Goal: Task Accomplishment & Management: Manage account settings

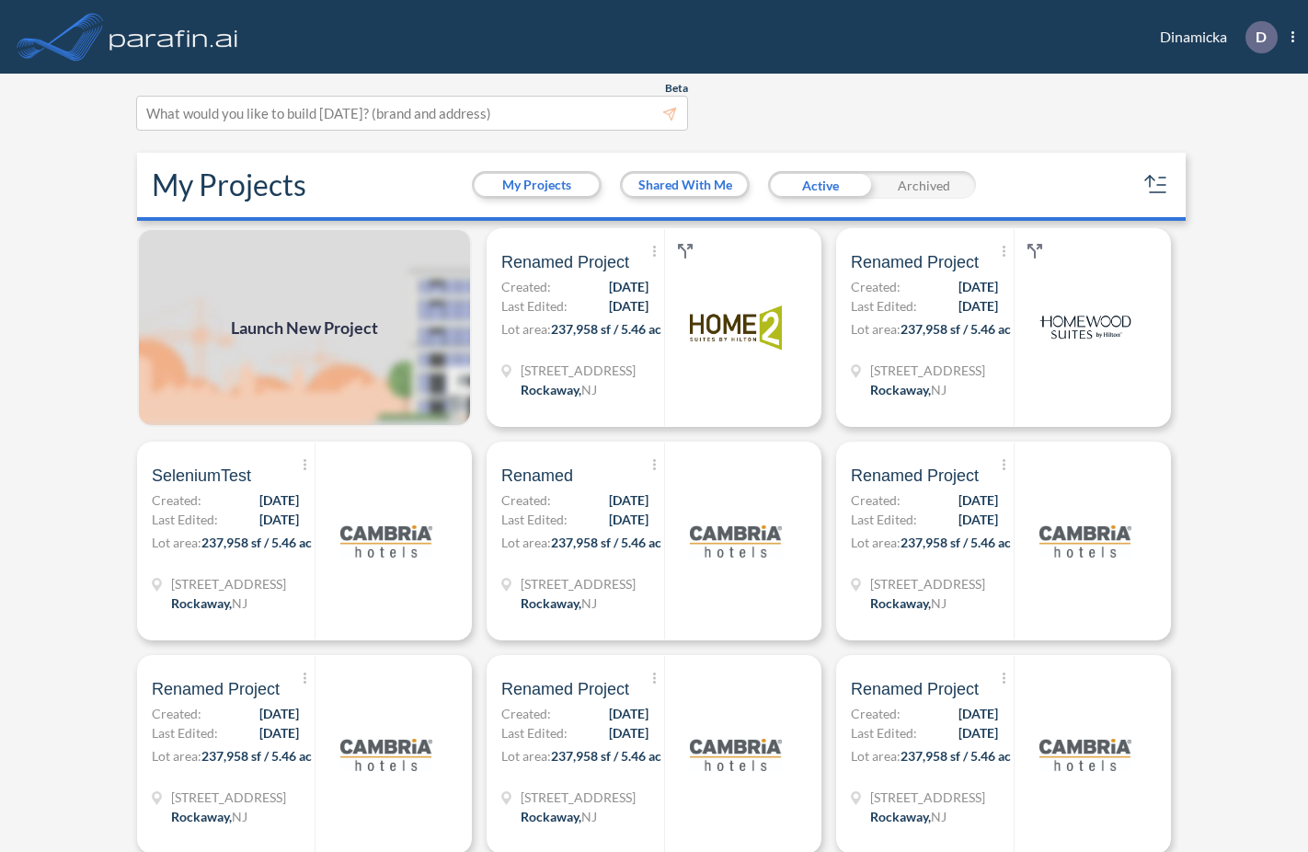
click at [934, 179] on div "Archived" at bounding box center [924, 185] width 104 height 28
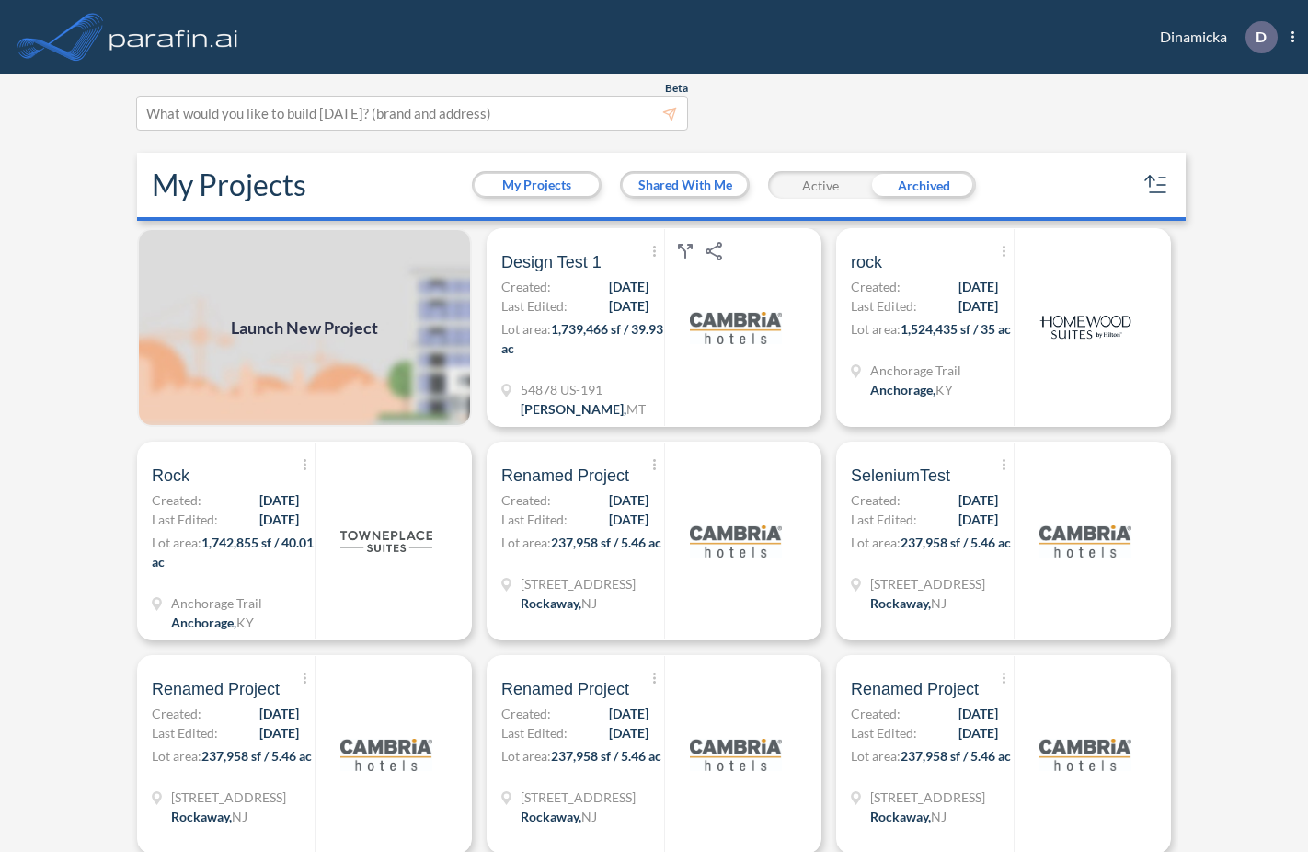
click at [834, 178] on div "Active" at bounding box center [820, 185] width 104 height 28
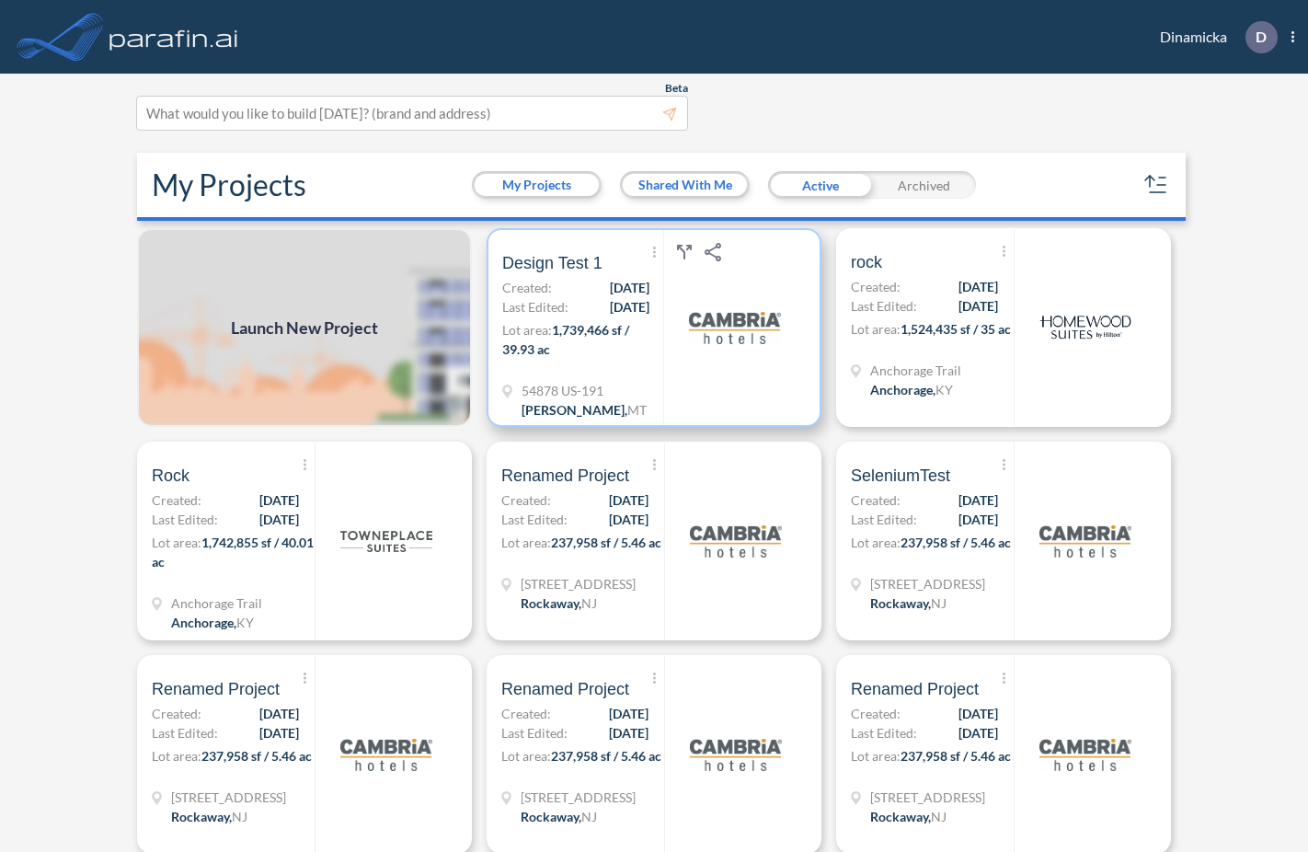
click at [641, 314] on span "[DATE]" at bounding box center [630, 306] width 40 height 19
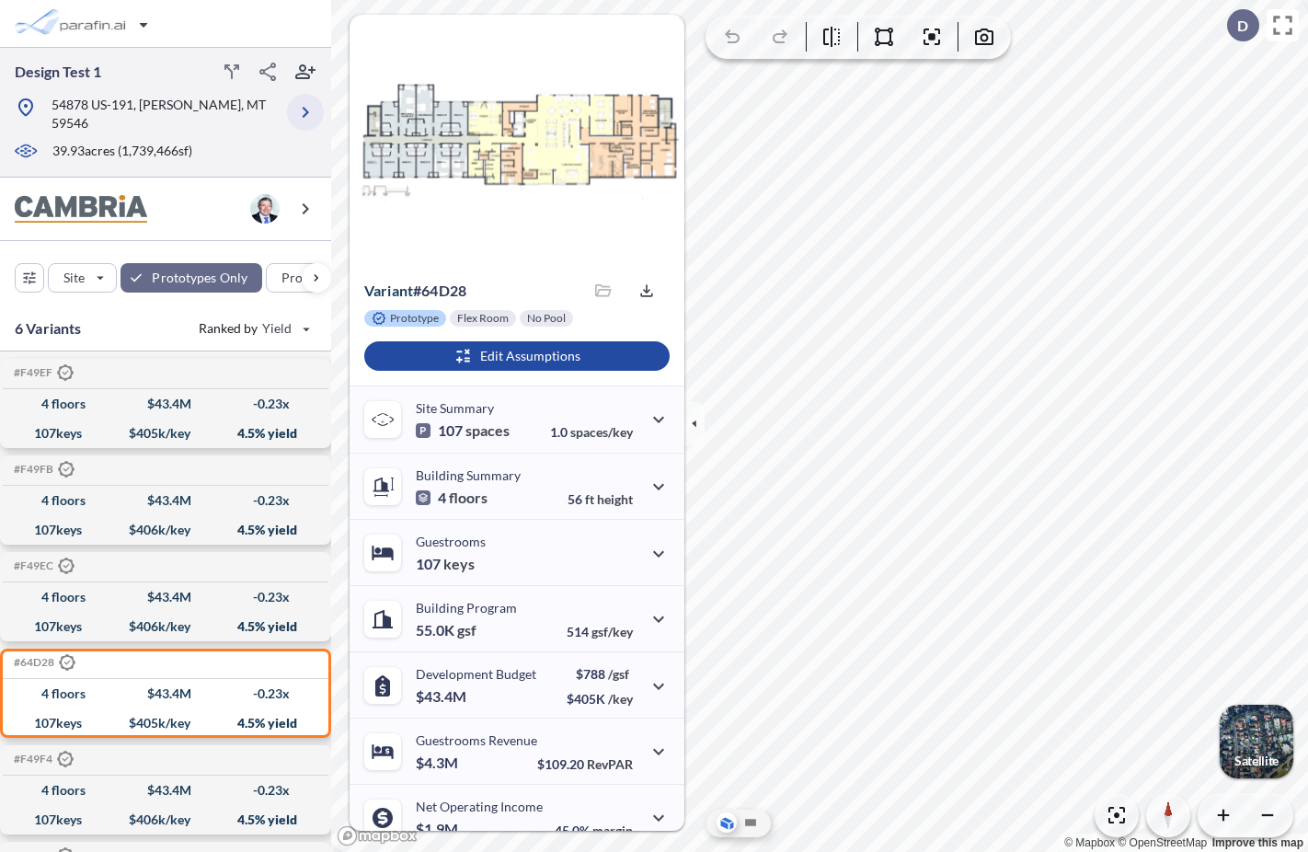
click at [301, 103] on icon "button" at bounding box center [305, 112] width 22 height 22
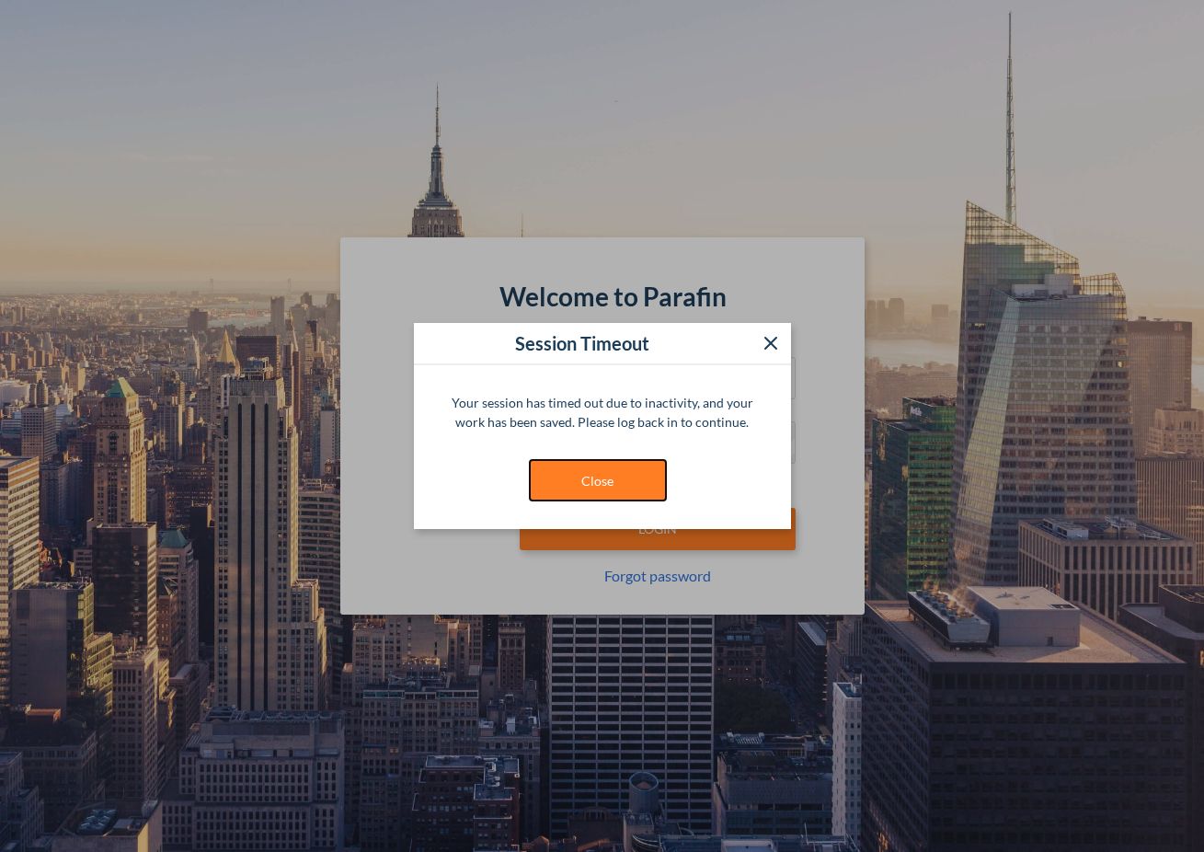
click at [618, 486] on button "Close" at bounding box center [598, 480] width 138 height 42
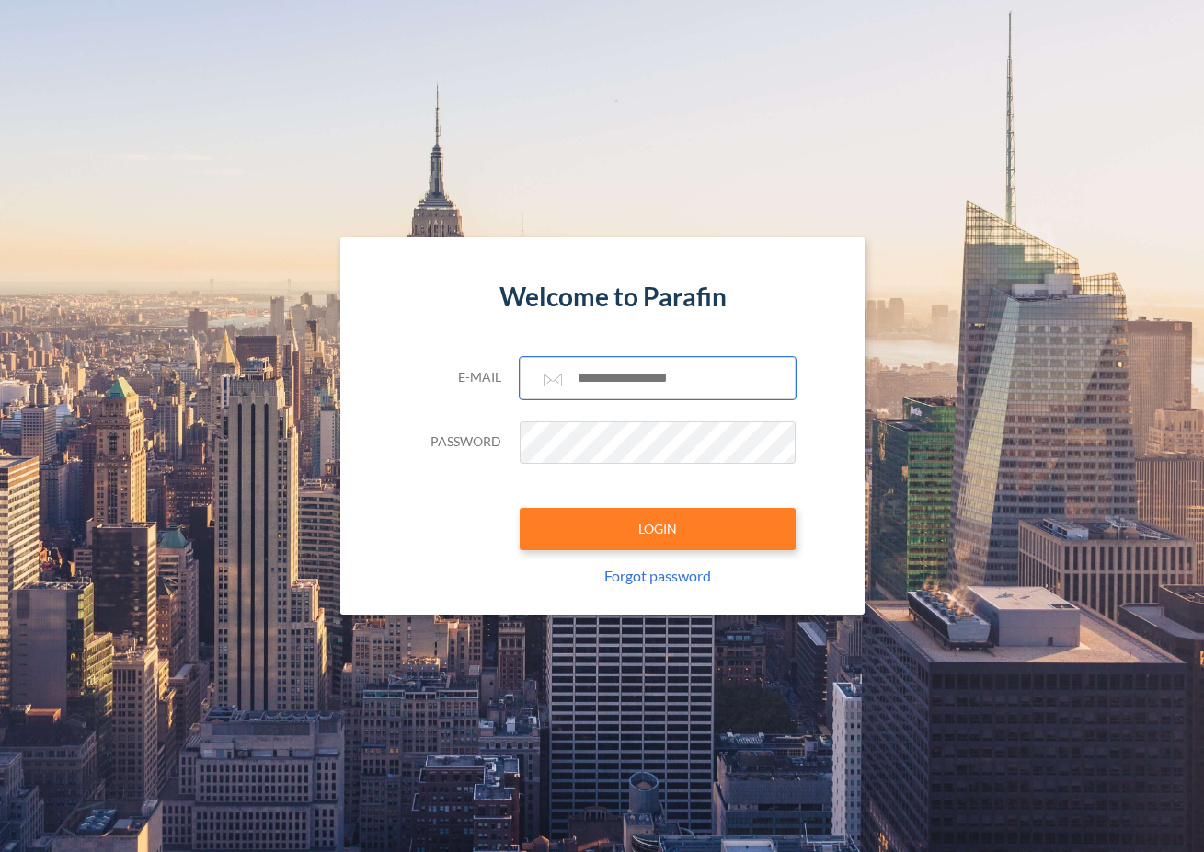
click at [622, 379] on input "text" at bounding box center [658, 378] width 276 height 42
type input "**********"
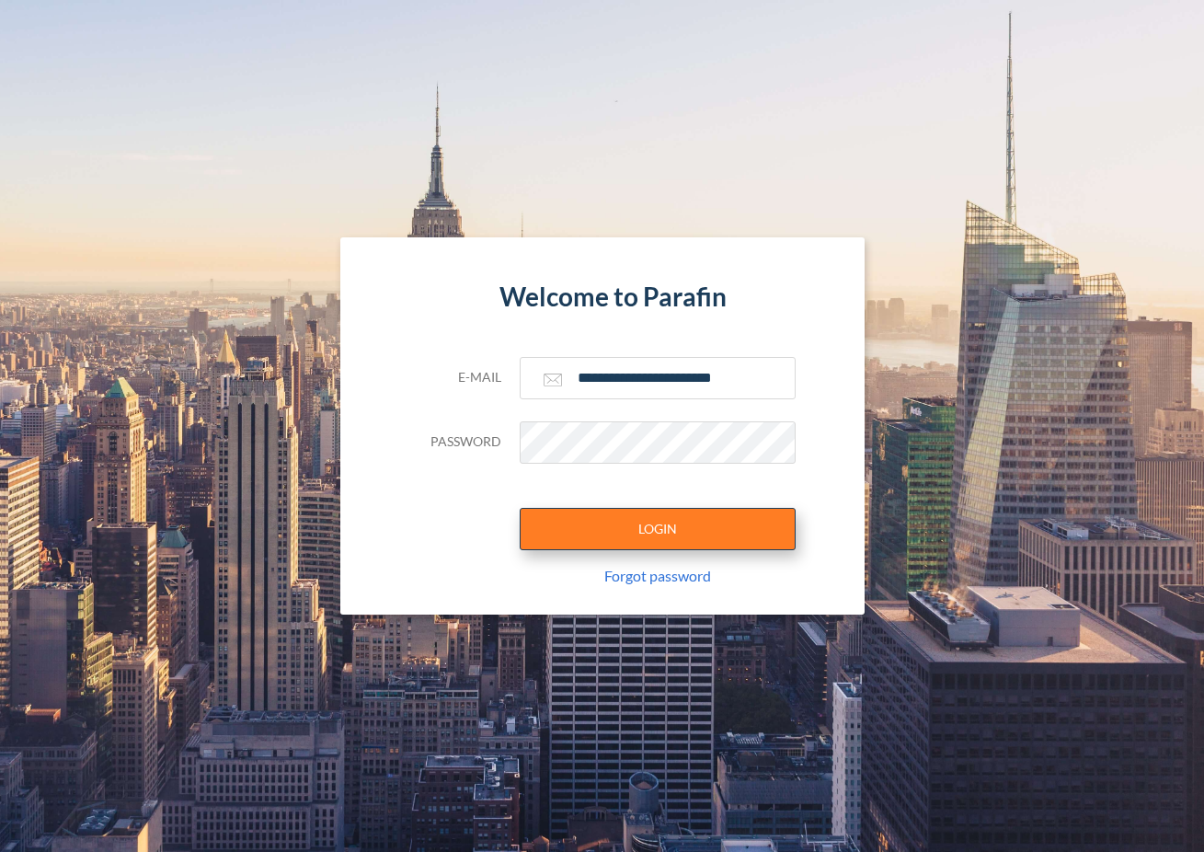
click at [682, 525] on button "LOGIN" at bounding box center [658, 529] width 276 height 42
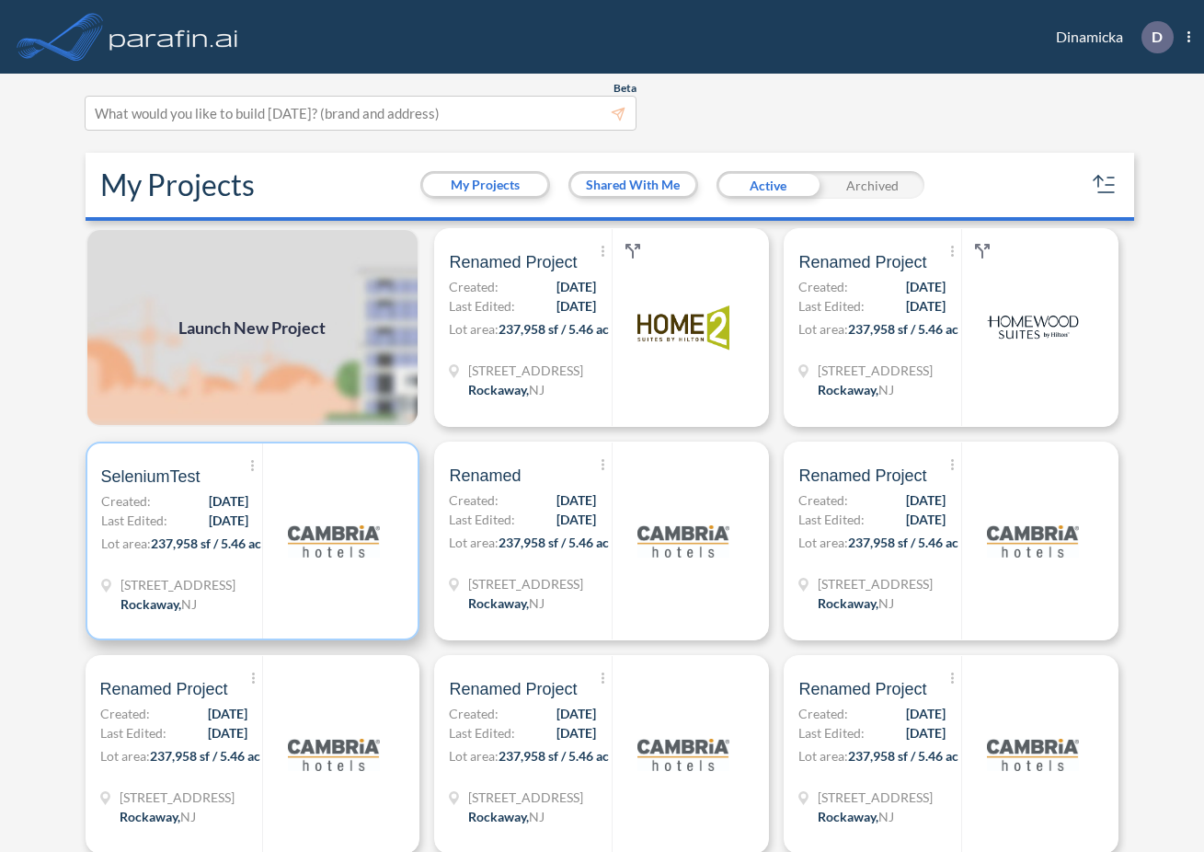
click at [351, 545] on img at bounding box center [334, 541] width 92 height 92
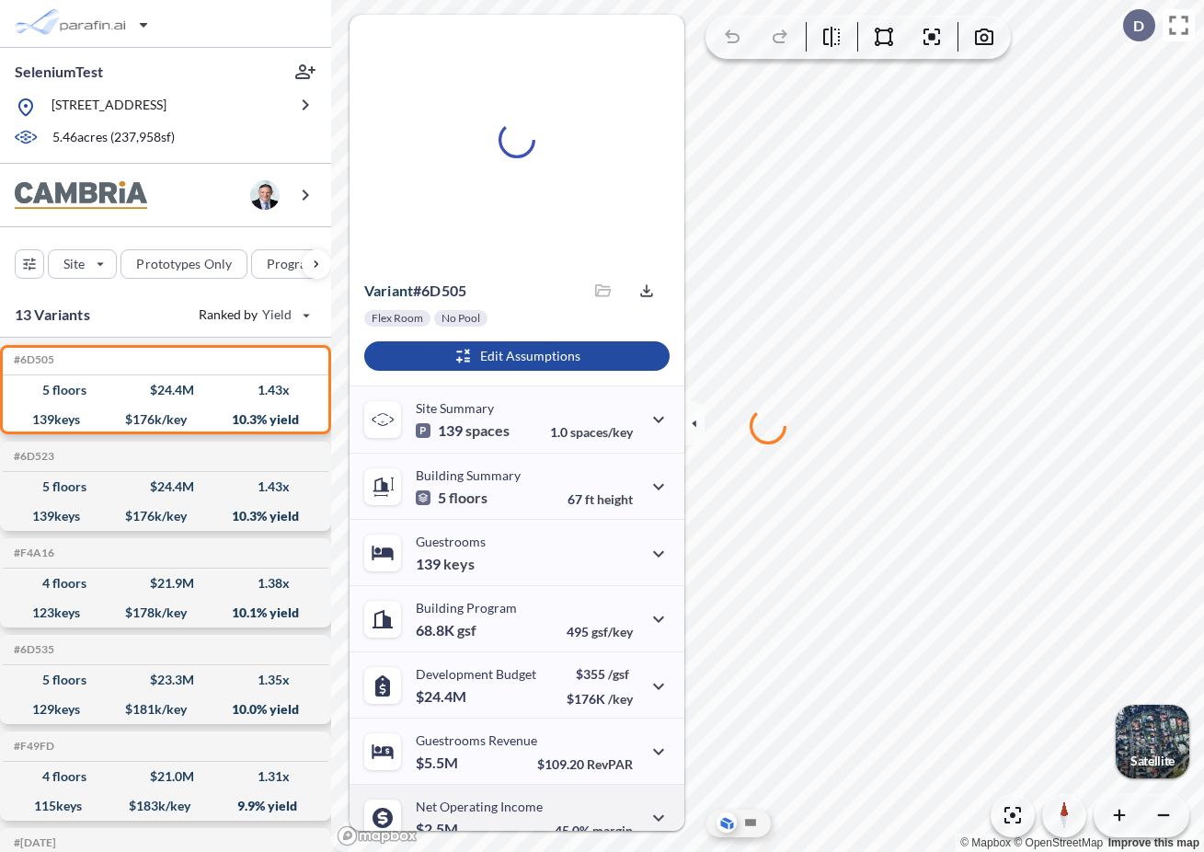
scroll to position [86, 0]
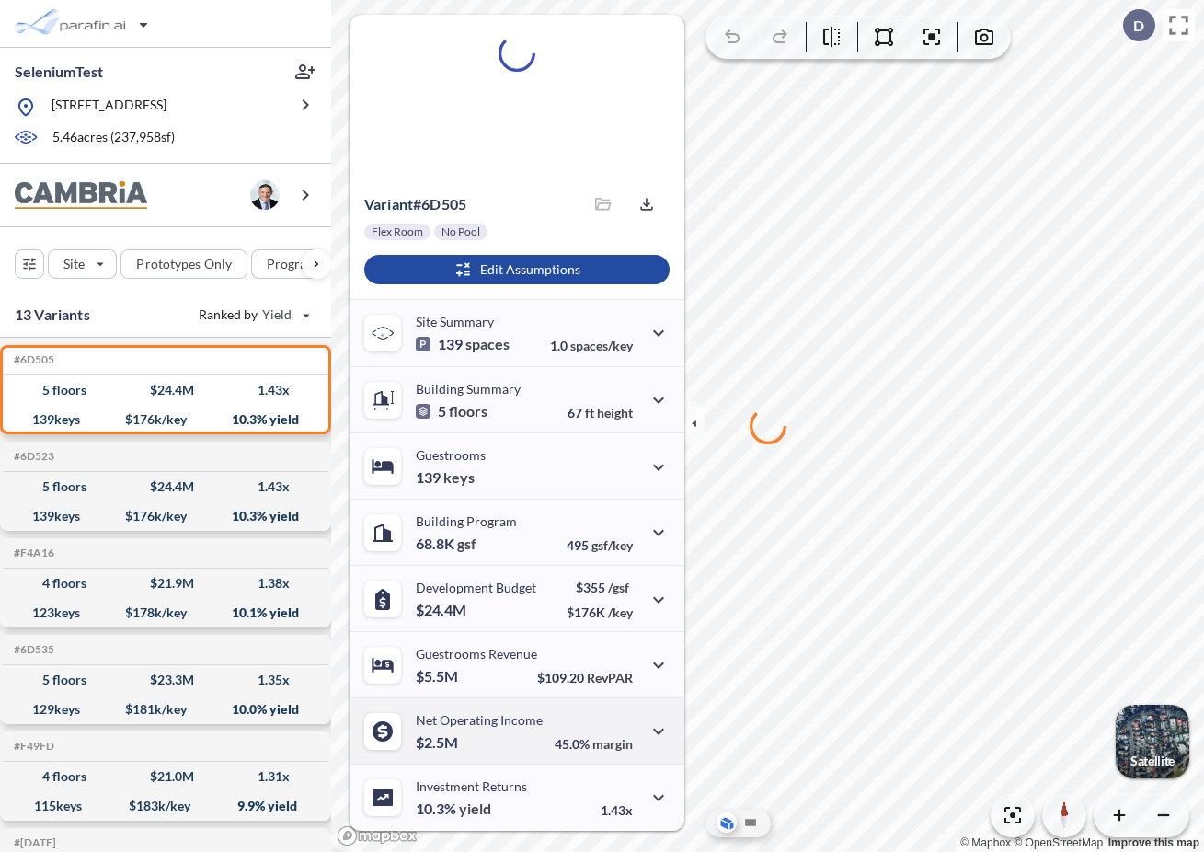
click at [536, 728] on div "Net Operating Income $2.5M" at bounding box center [479, 731] width 127 height 38
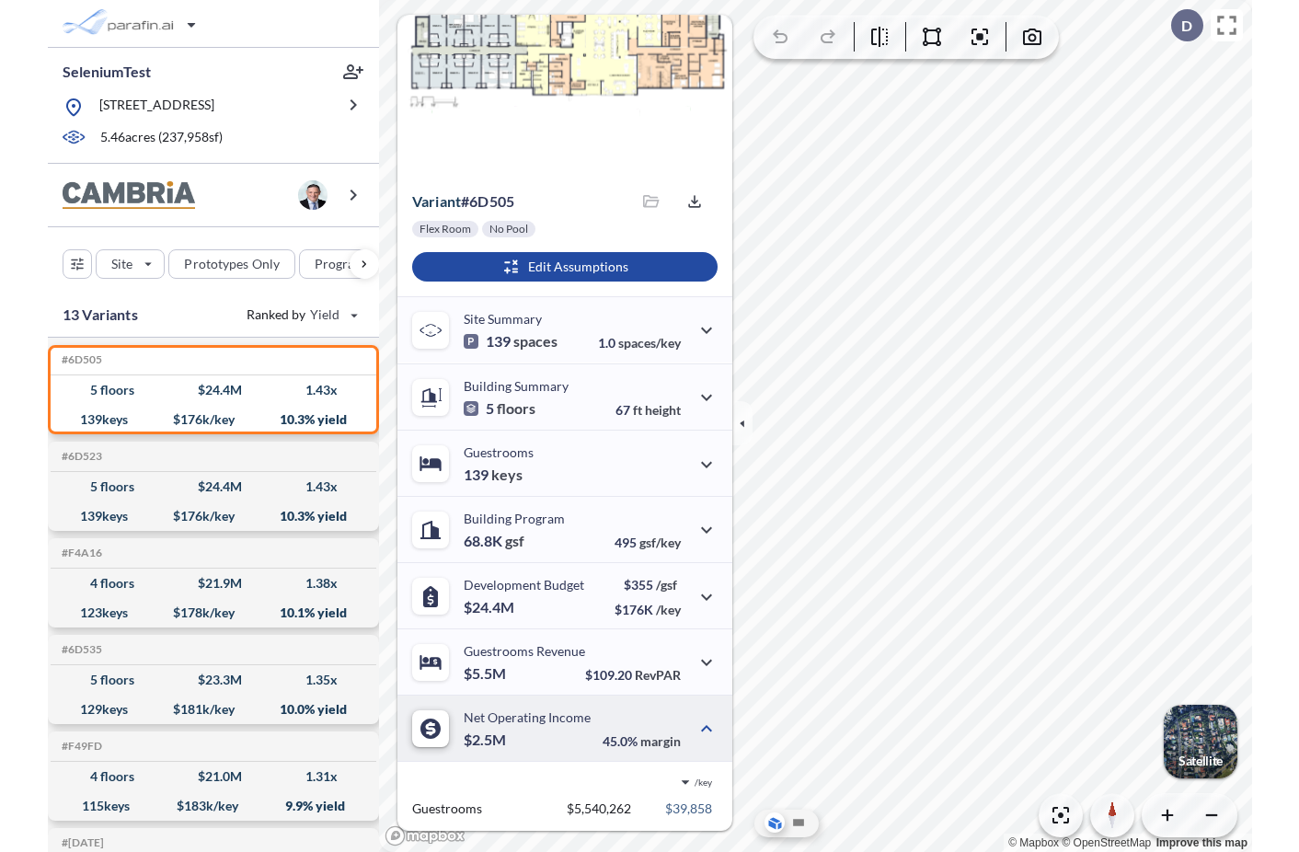
scroll to position [281, 0]
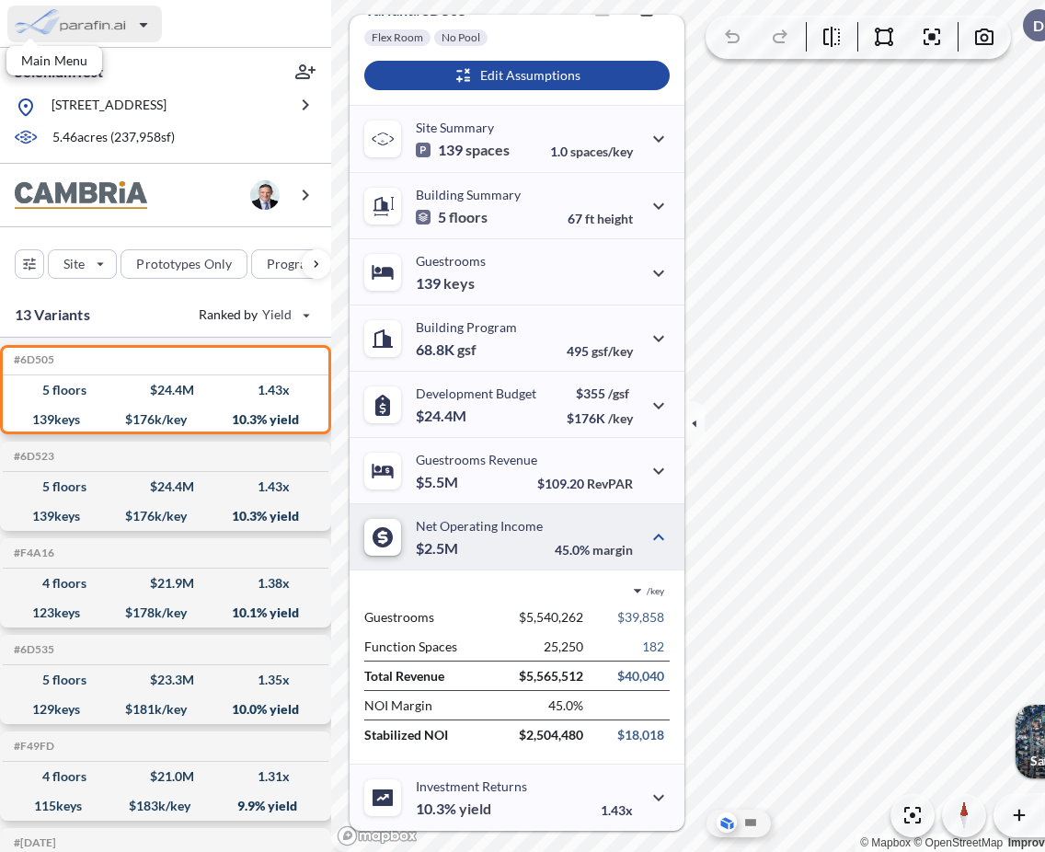
click at [117, 34] on div "button" at bounding box center [84, 24] width 155 height 37
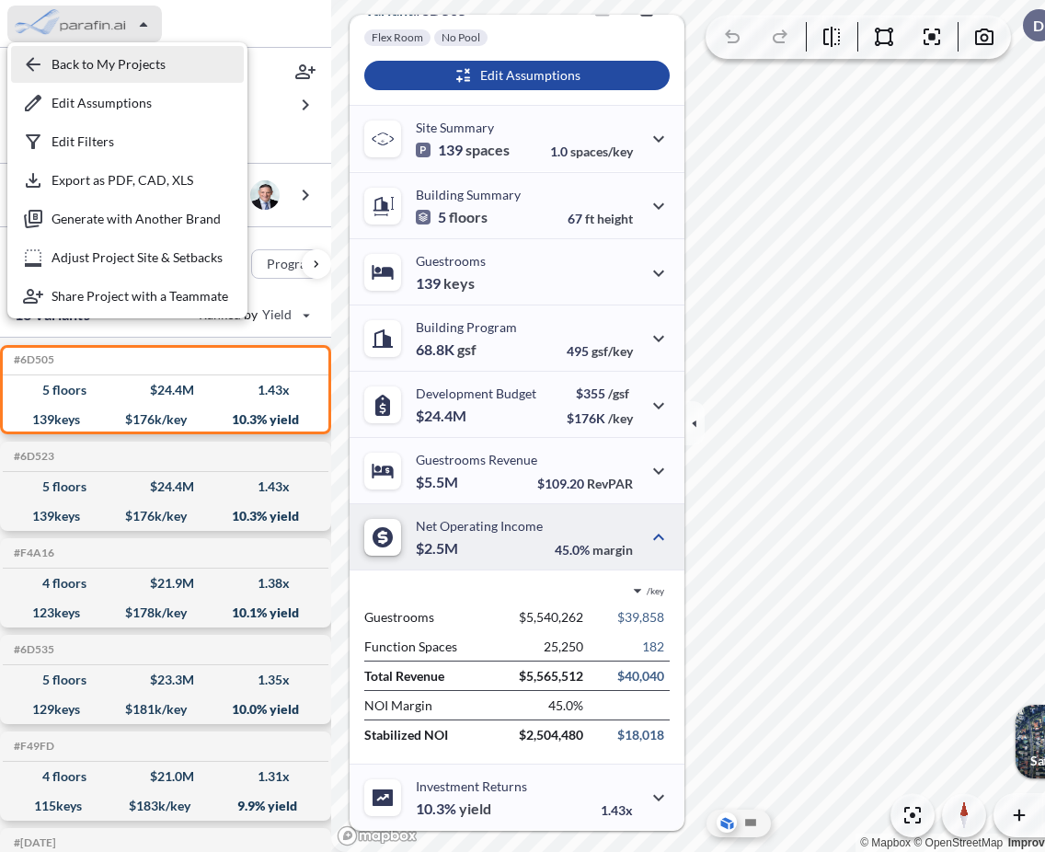
click at [121, 67] on div "button" at bounding box center [127, 64] width 233 height 37
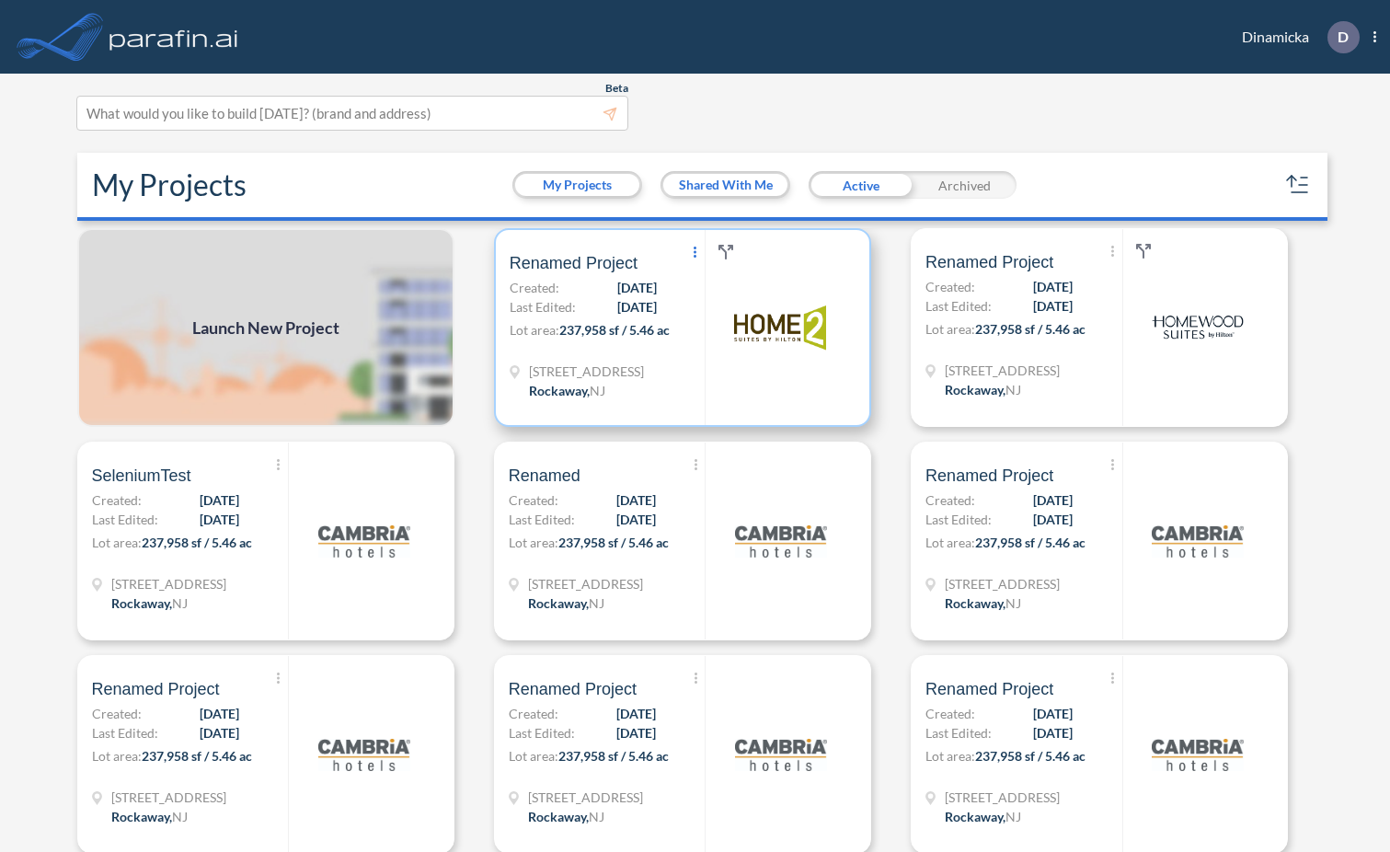
click at [694, 255] on icon "Show More Created with sketchtool." at bounding box center [695, 252] width 3 height 11
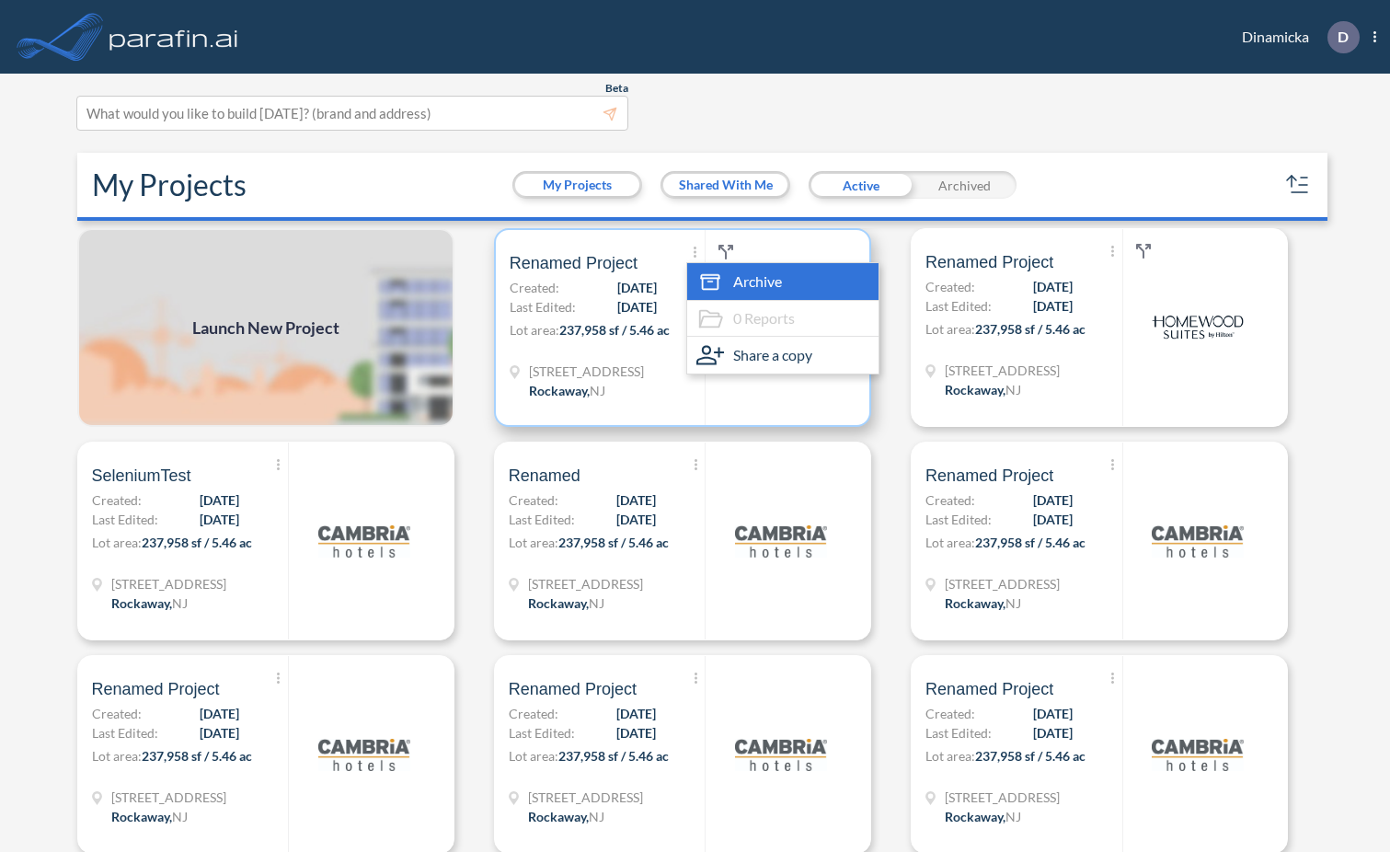
click at [762, 291] on span "Archive" at bounding box center [757, 281] width 49 height 22
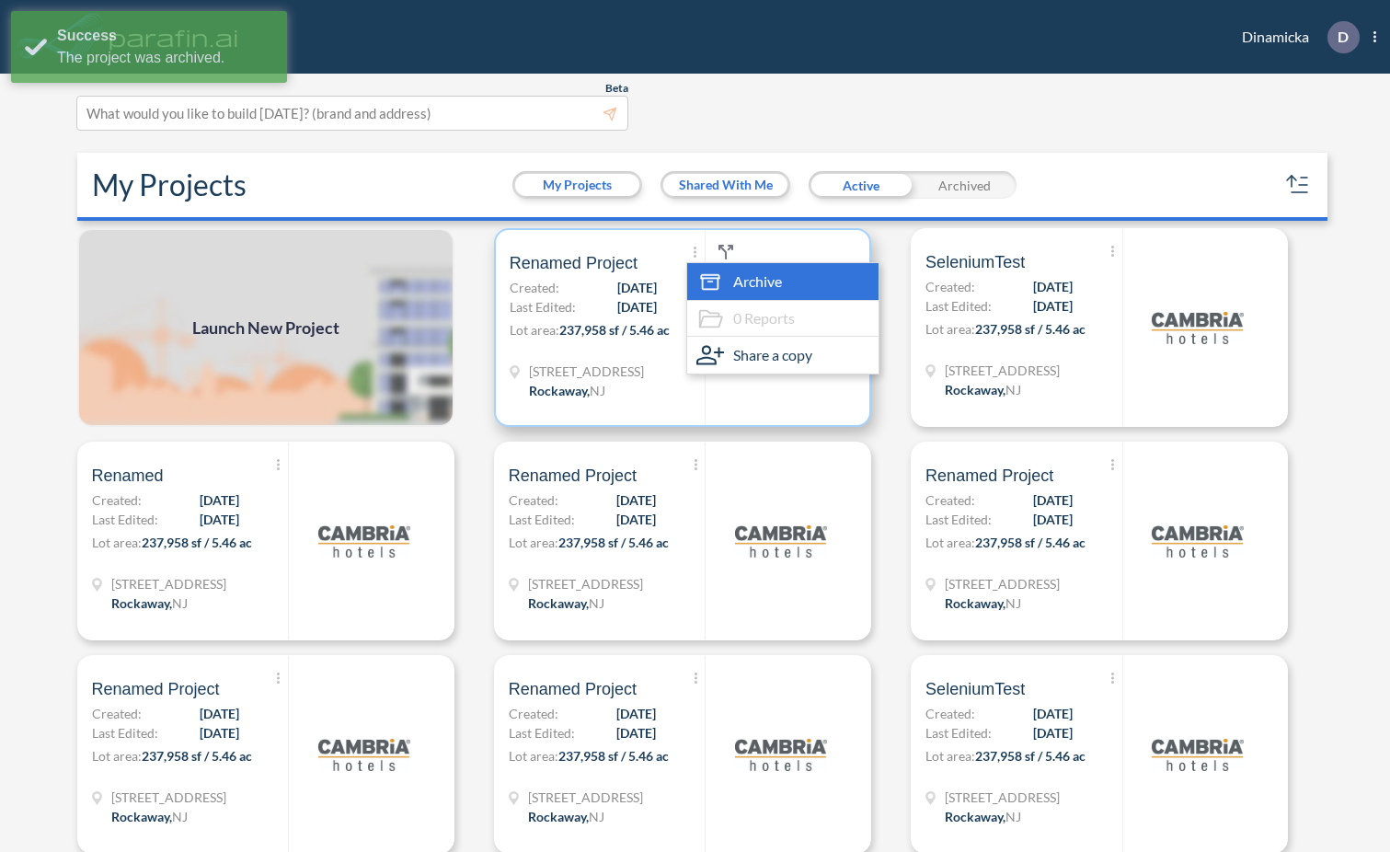
click at [754, 281] on span "Archive" at bounding box center [757, 281] width 49 height 22
click at [773, 410] on div at bounding box center [780, 327] width 151 height 195
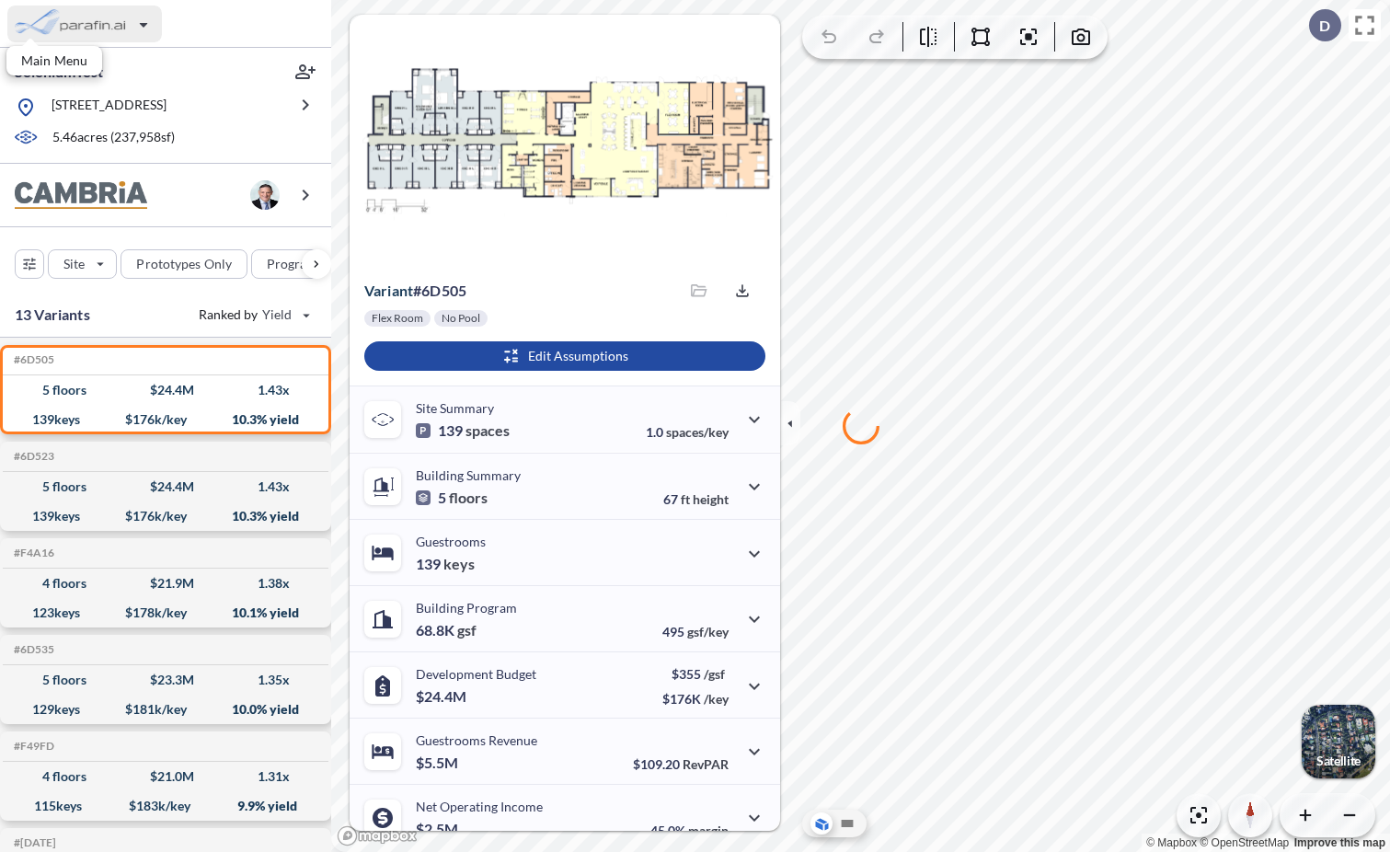
click at [102, 25] on div "button" at bounding box center [84, 24] width 155 height 37
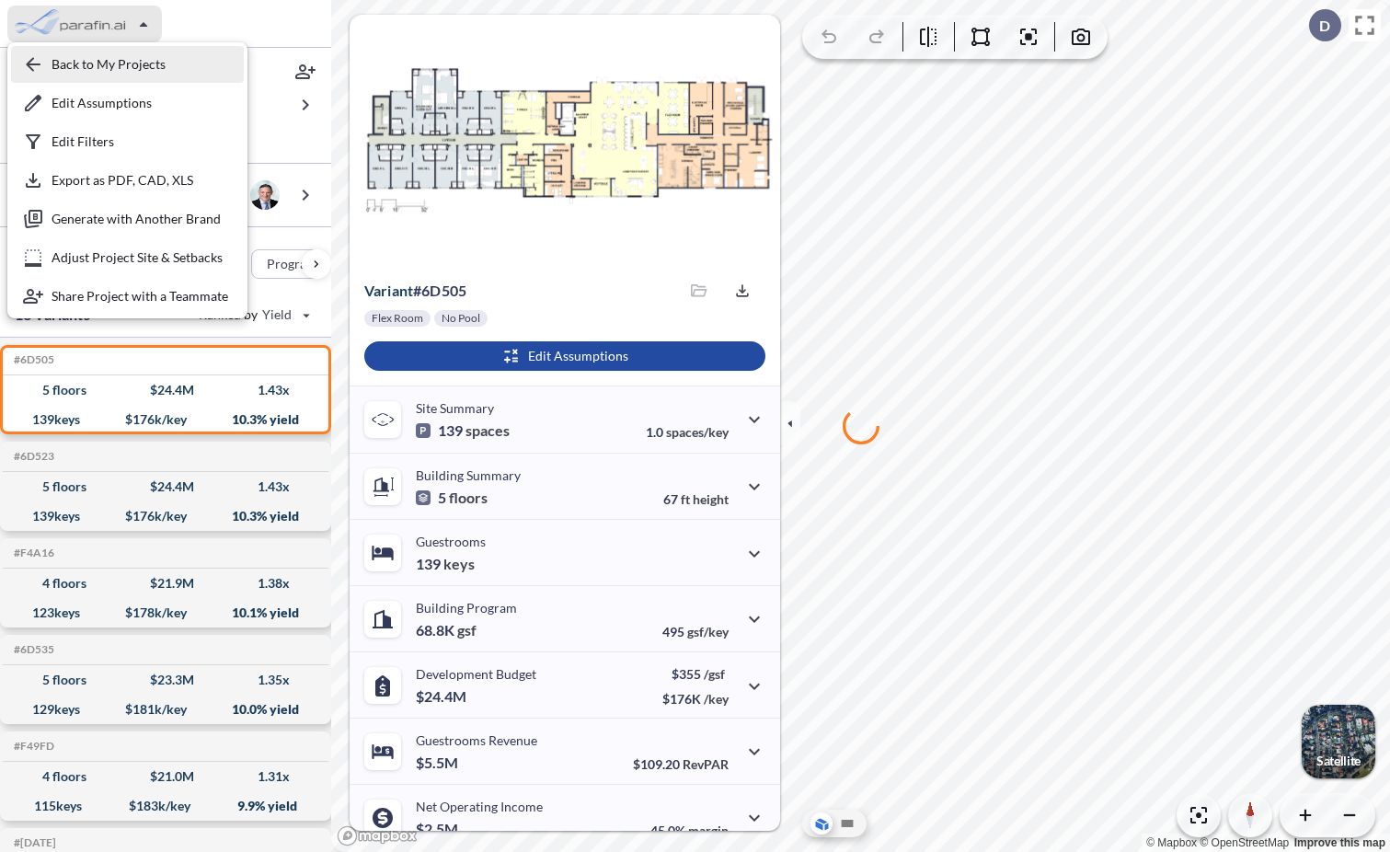
click at [106, 61] on div "button" at bounding box center [127, 64] width 233 height 37
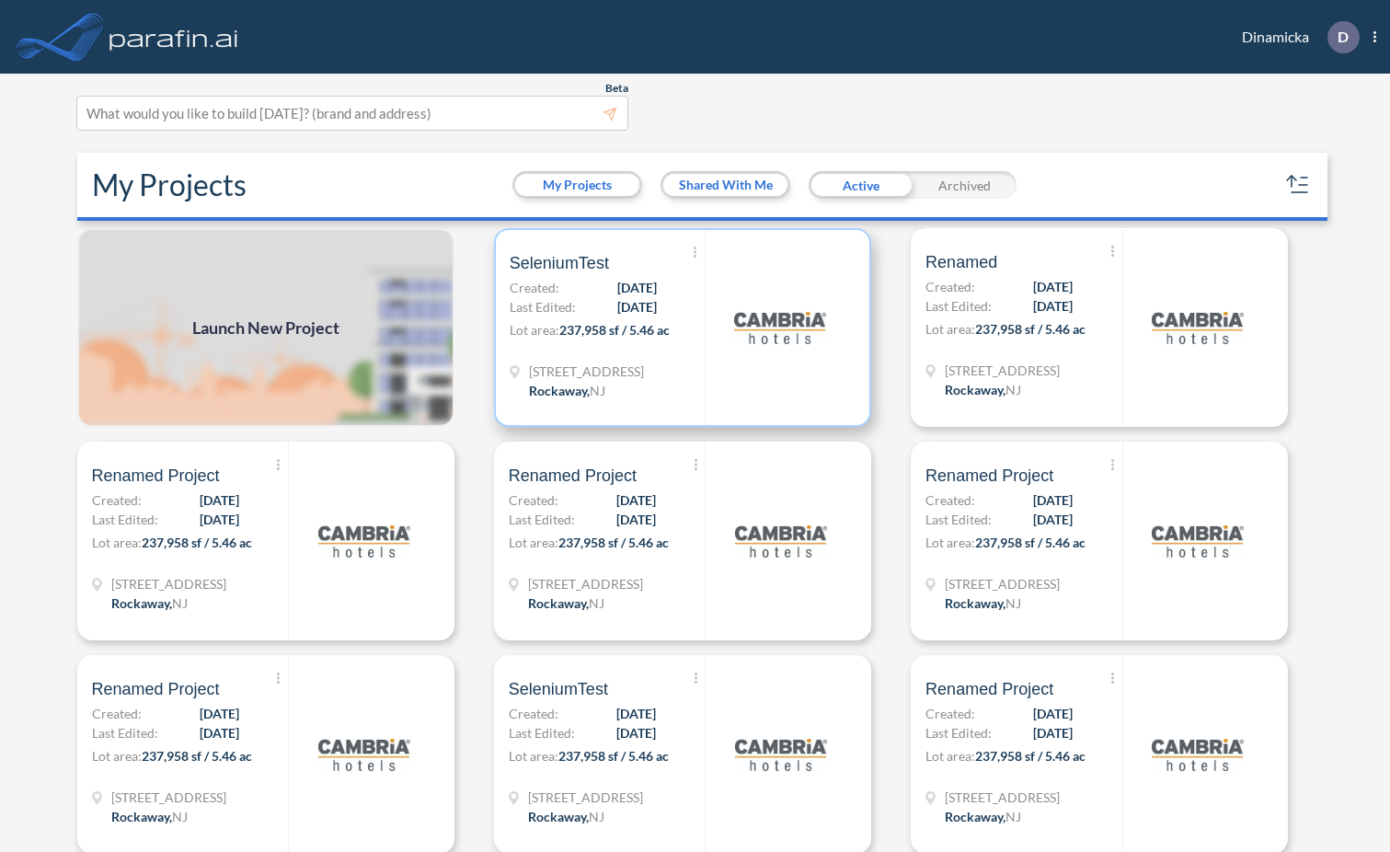
click at [707, 344] on div at bounding box center [780, 327] width 151 height 195
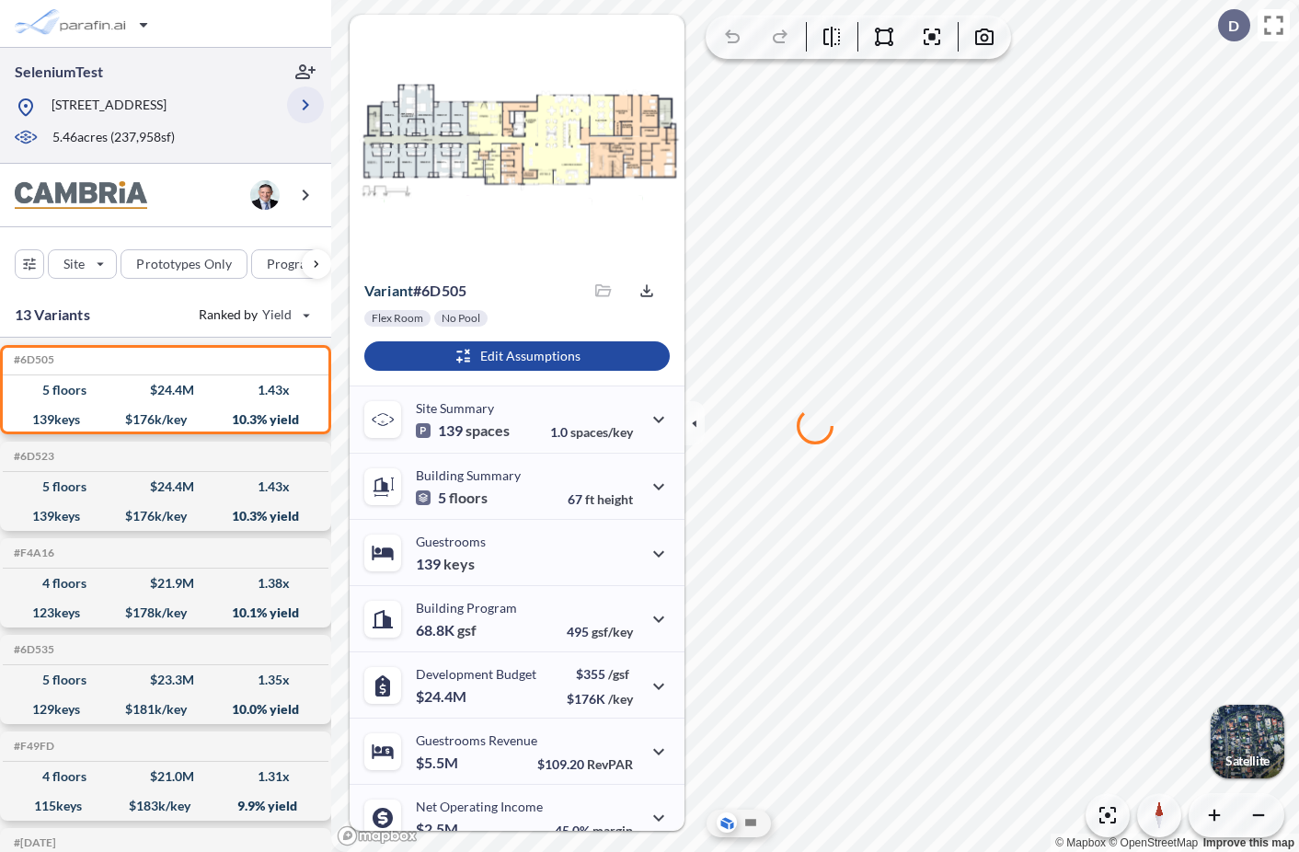
click at [300, 112] on icon "button" at bounding box center [305, 105] width 22 height 22
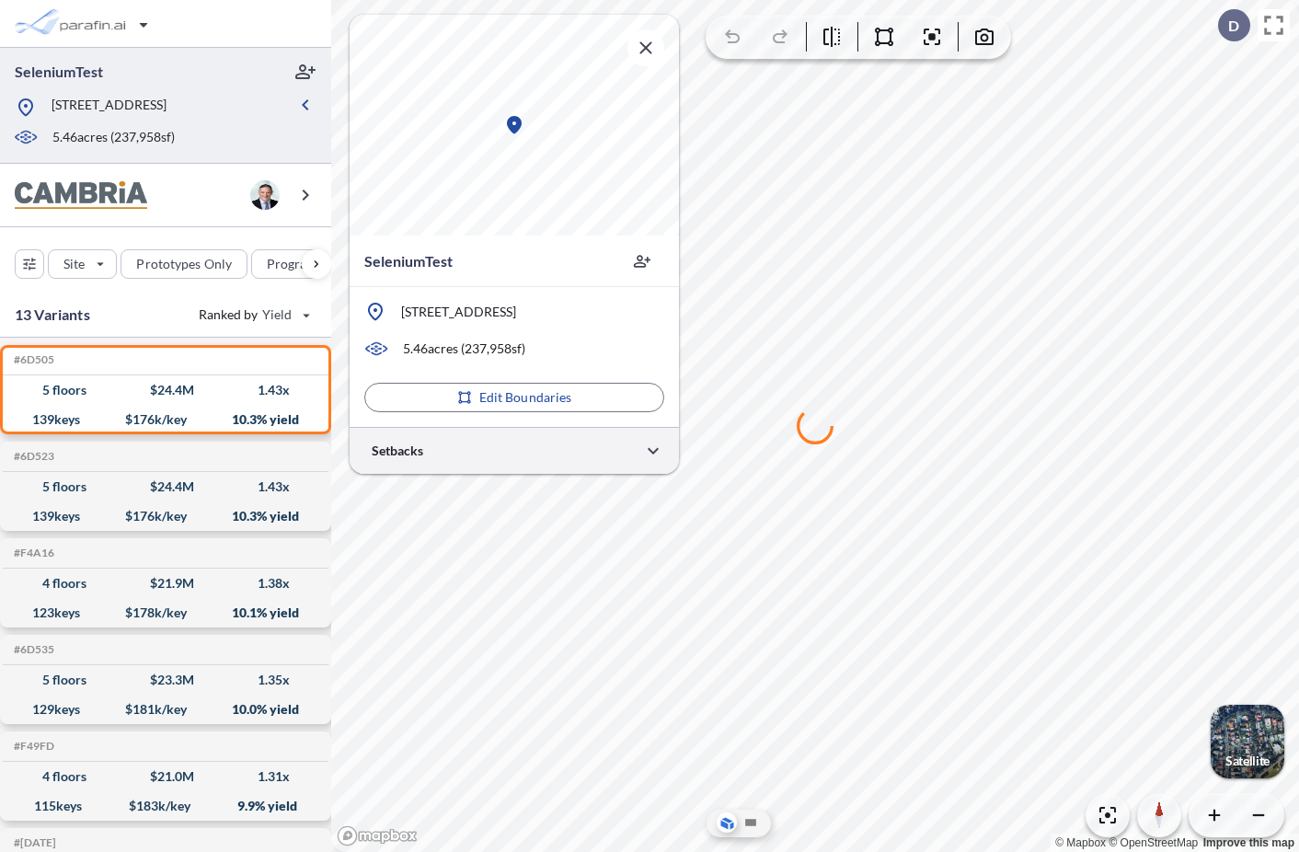
click at [513, 447] on div at bounding box center [514, 450] width 329 height 47
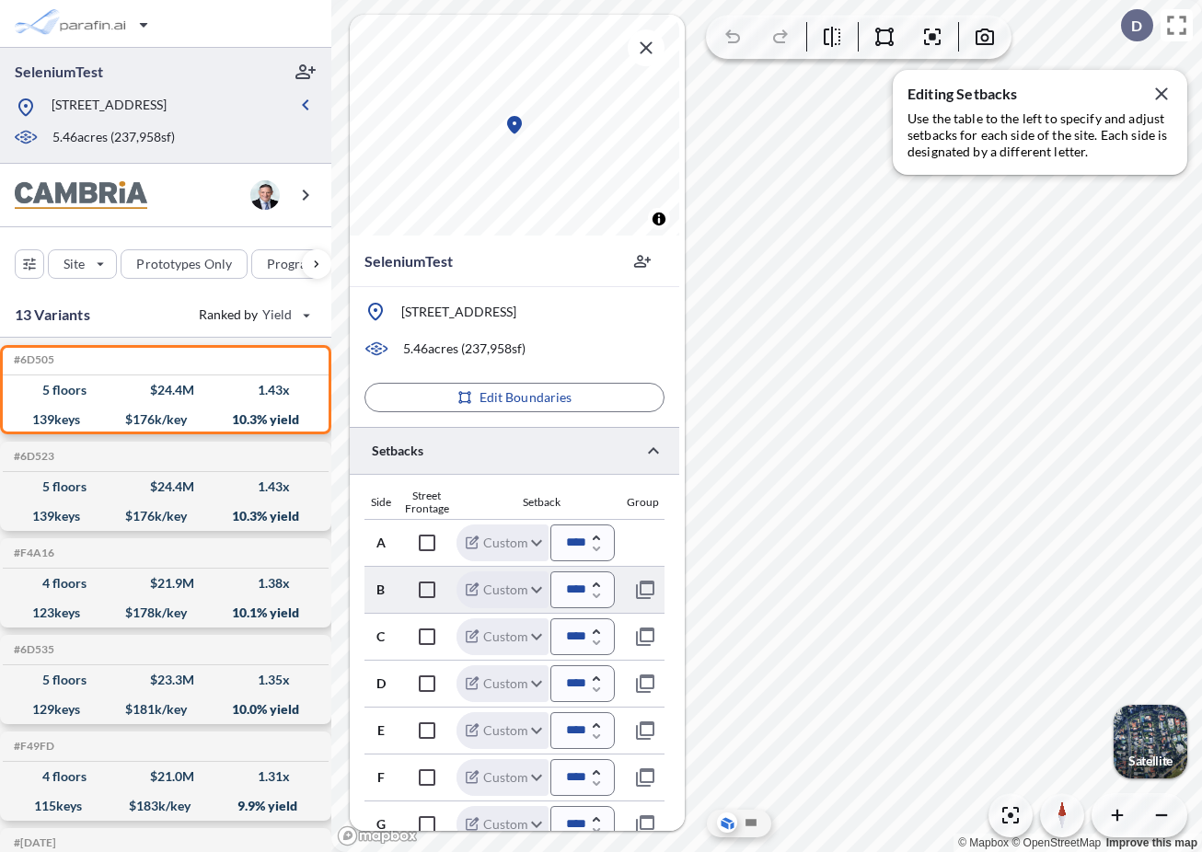
click at [659, 603] on div at bounding box center [645, 589] width 37 height 37
click at [641, 586] on icon "button" at bounding box center [645, 590] width 22 height 22
click at [648, 535] on icon "button" at bounding box center [652, 543] width 22 height 22
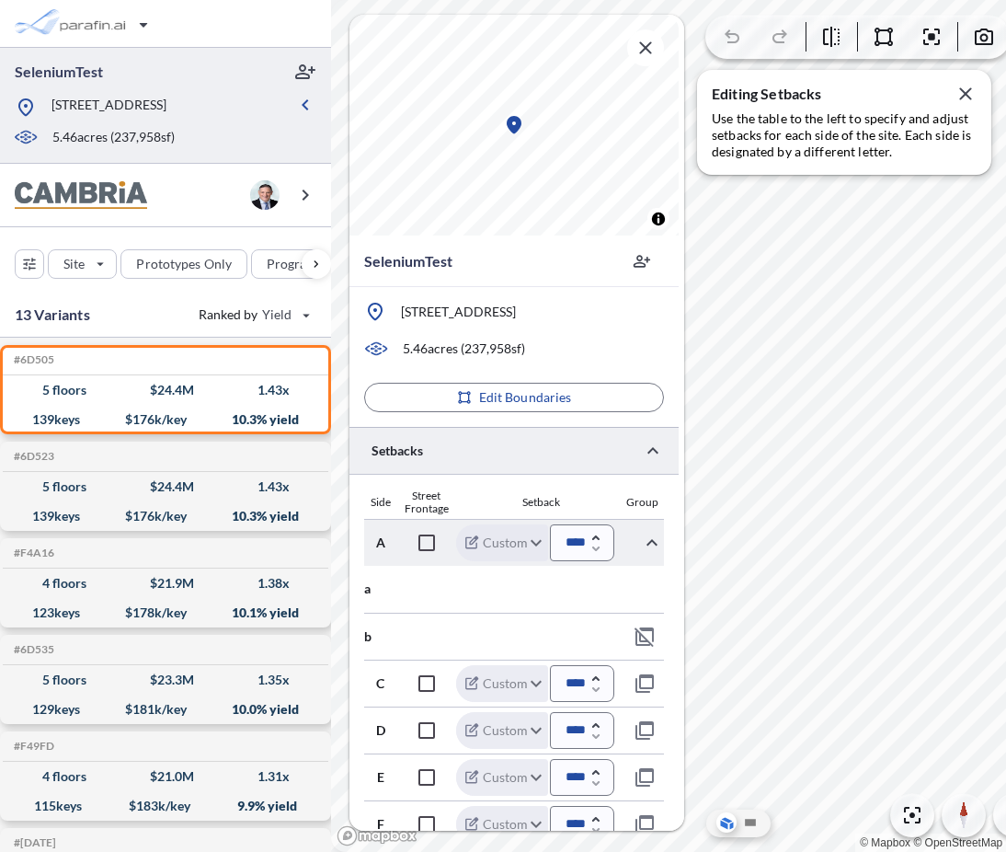
click at [651, 562] on button "button" at bounding box center [653, 543] width 52 height 52
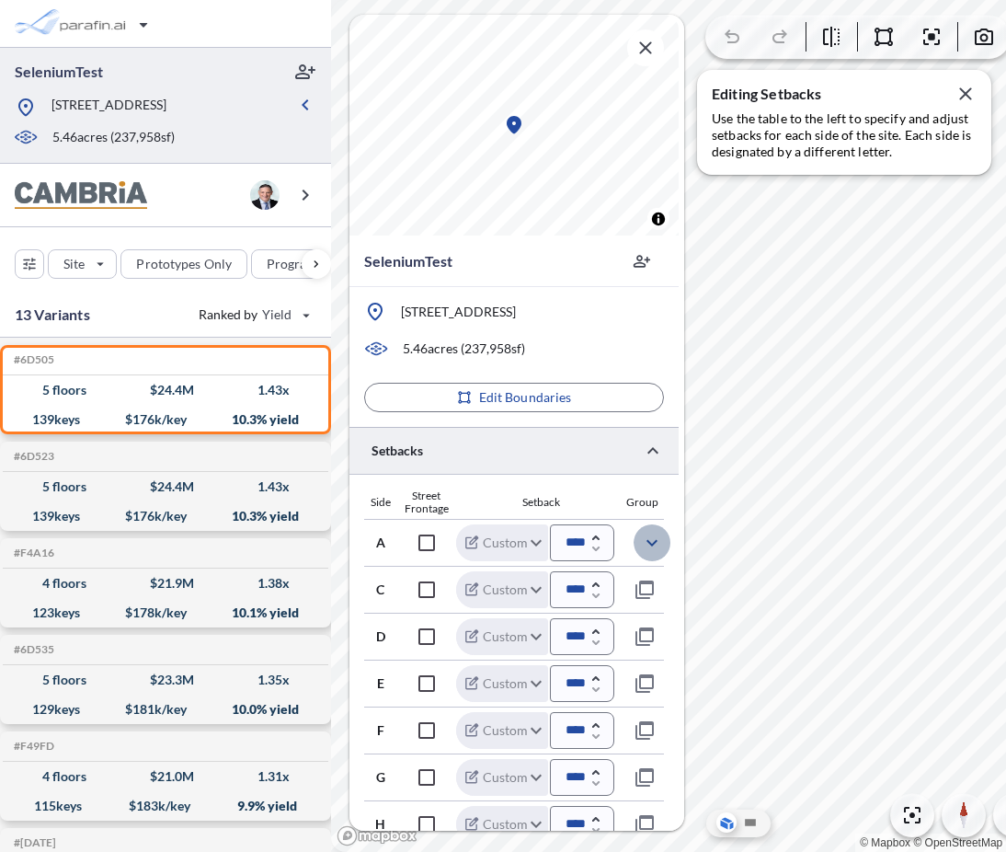
click at [651, 559] on button "button" at bounding box center [652, 542] width 37 height 37
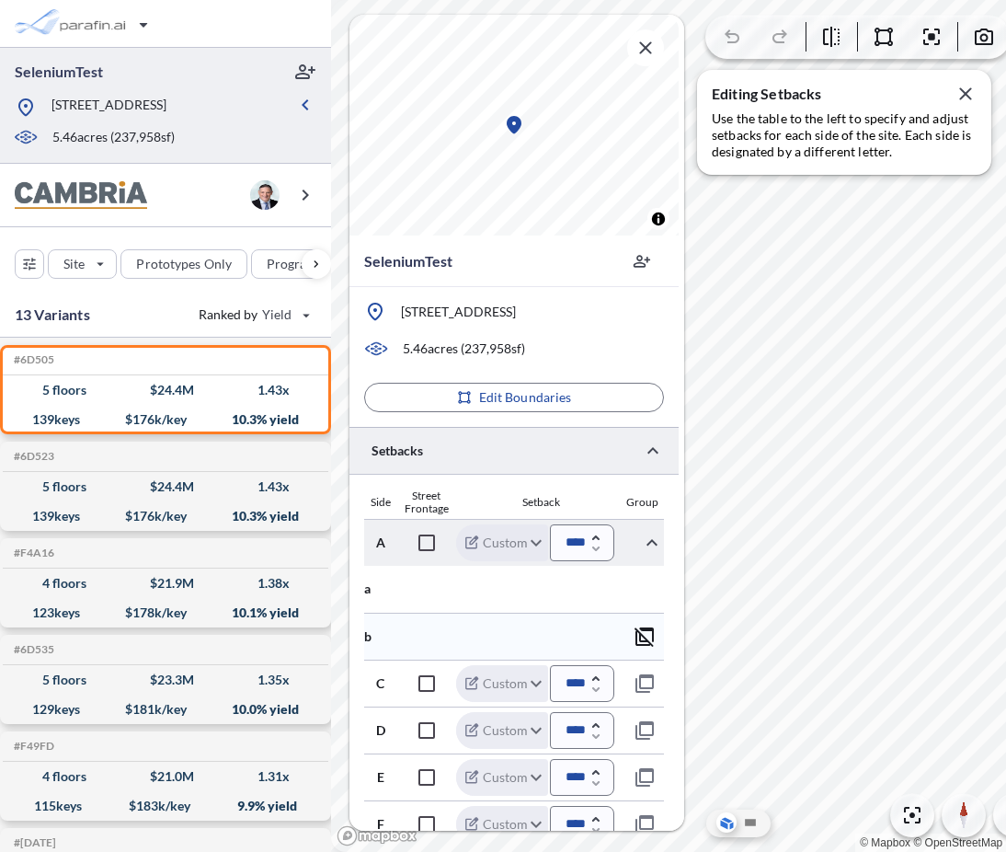
click at [645, 642] on icon "button" at bounding box center [645, 637] width 22 height 22
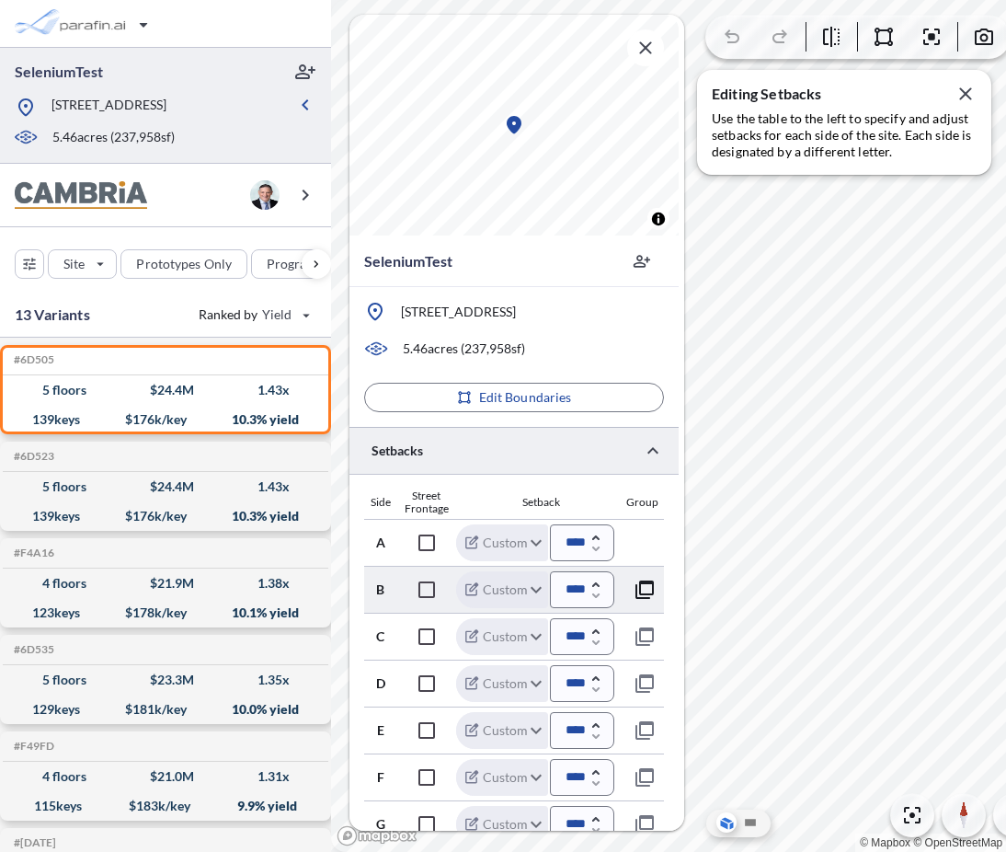
click at [649, 588] on icon "button" at bounding box center [645, 590] width 22 height 22
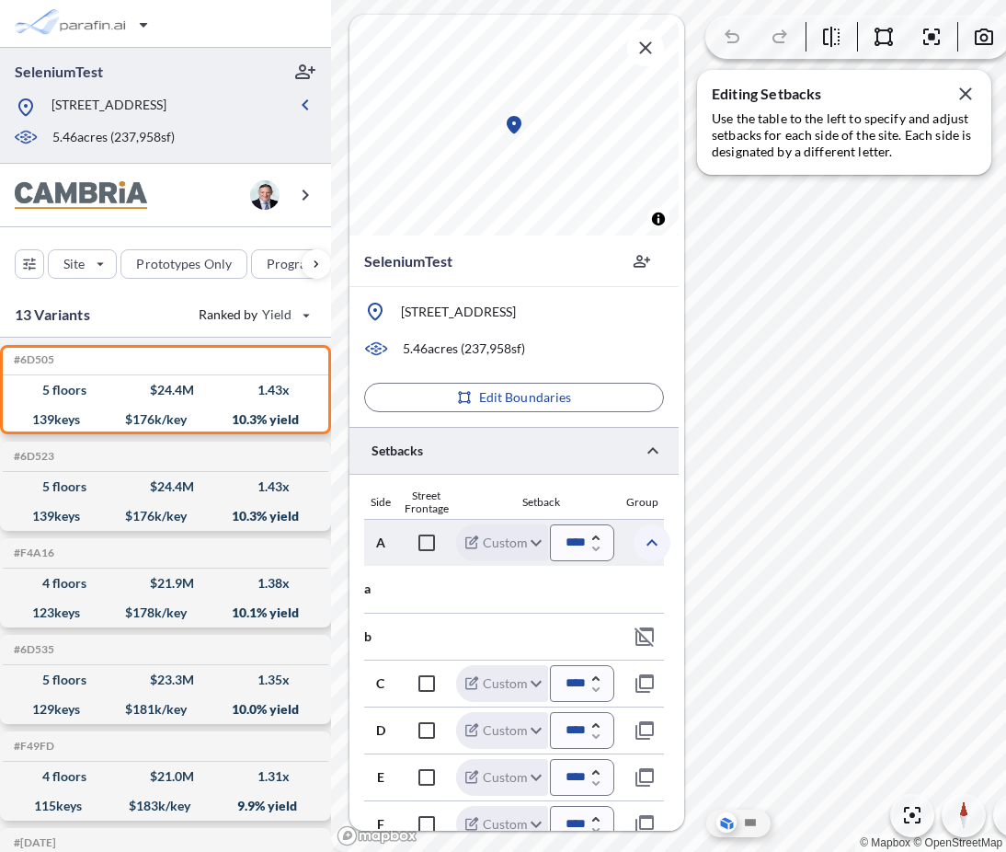
click at [647, 540] on icon "button" at bounding box center [652, 543] width 22 height 22
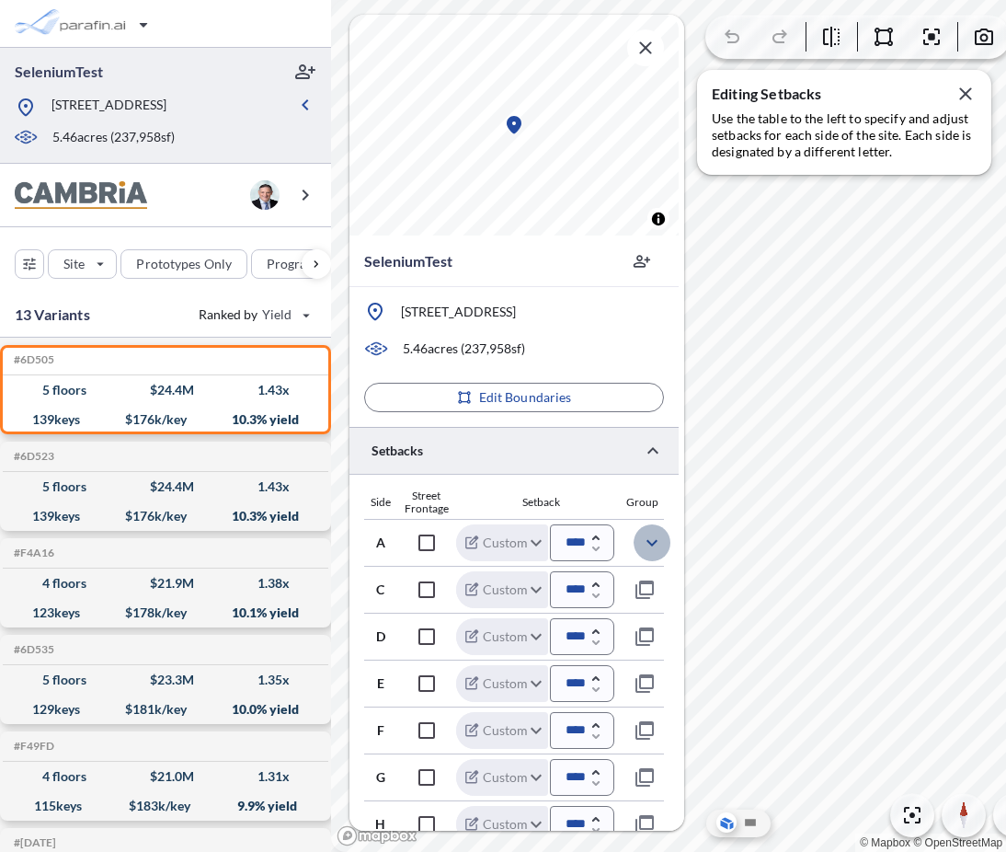
click at [650, 541] on icon "button" at bounding box center [652, 543] width 22 height 22
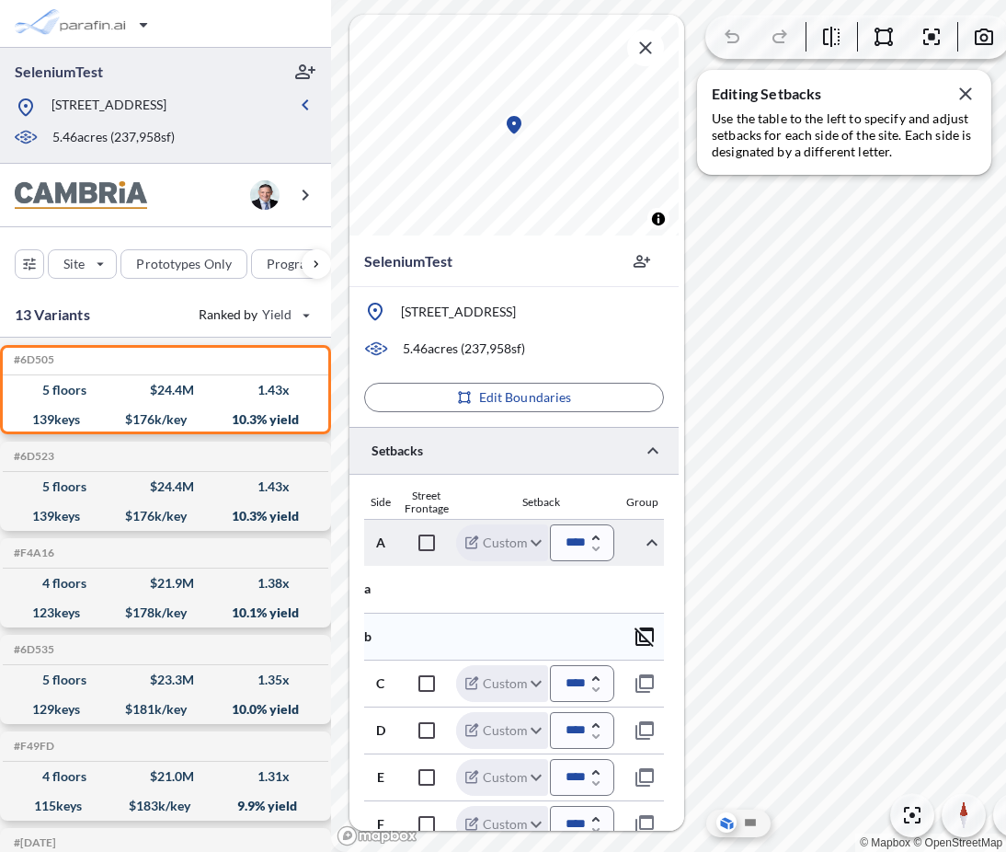
click at [651, 638] on icon "button" at bounding box center [645, 637] width 22 height 22
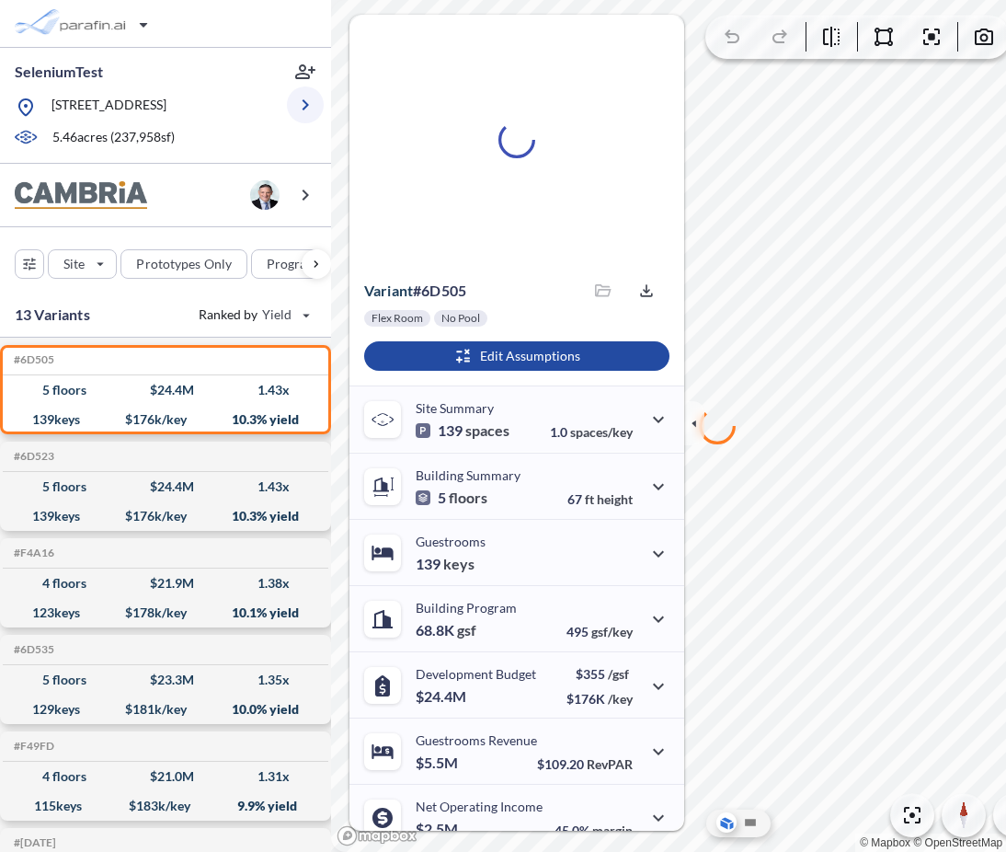
click at [305, 111] on icon "button" at bounding box center [305, 105] width 22 height 22
click at [305, 108] on icon "button" at bounding box center [306, 104] width 6 height 11
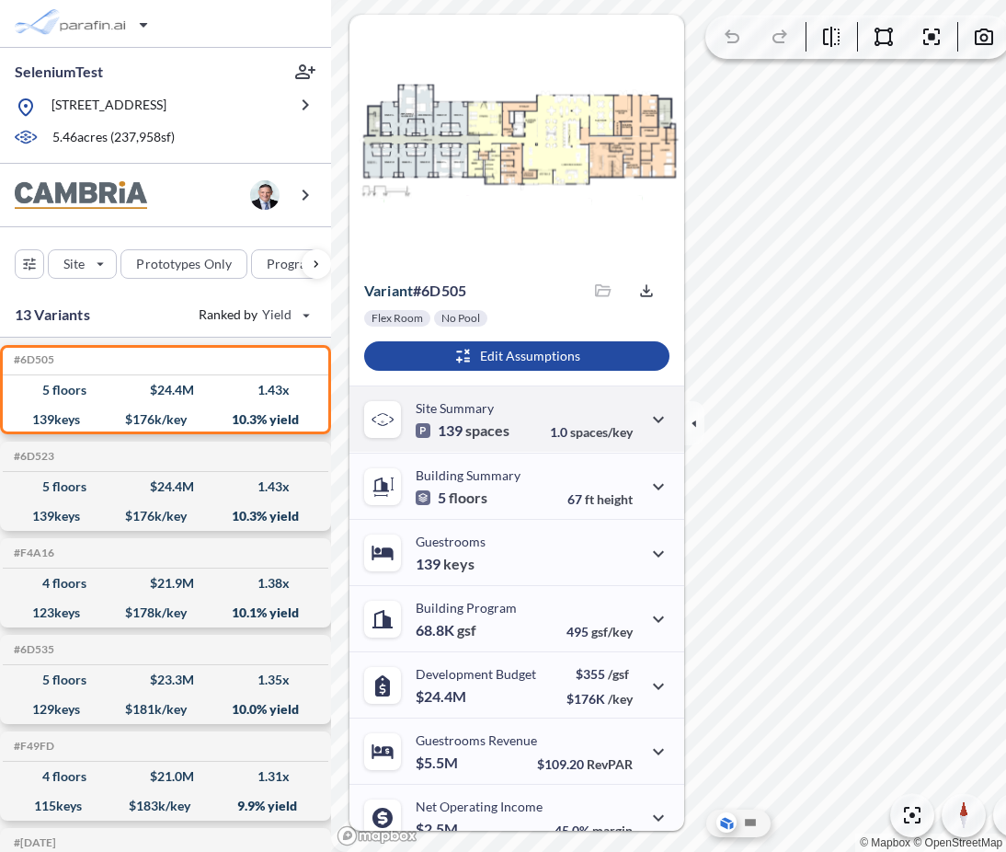
click at [504, 433] on span "spaces" at bounding box center [488, 430] width 44 height 18
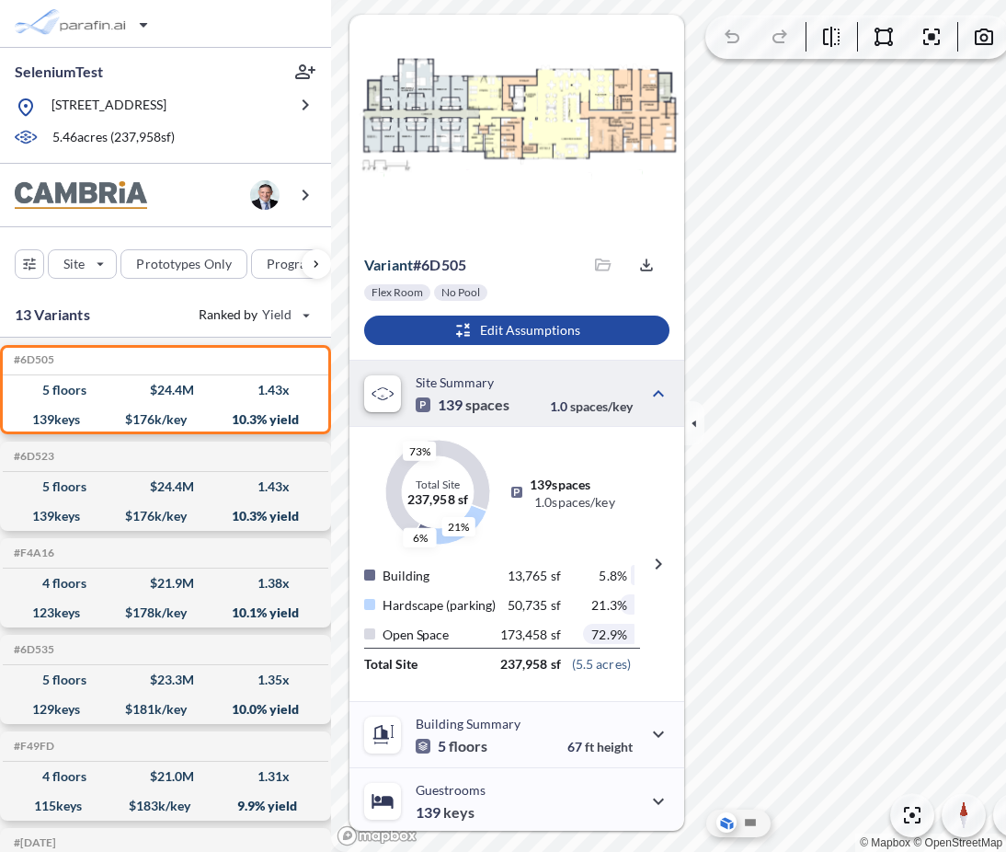
scroll to position [31, 0]
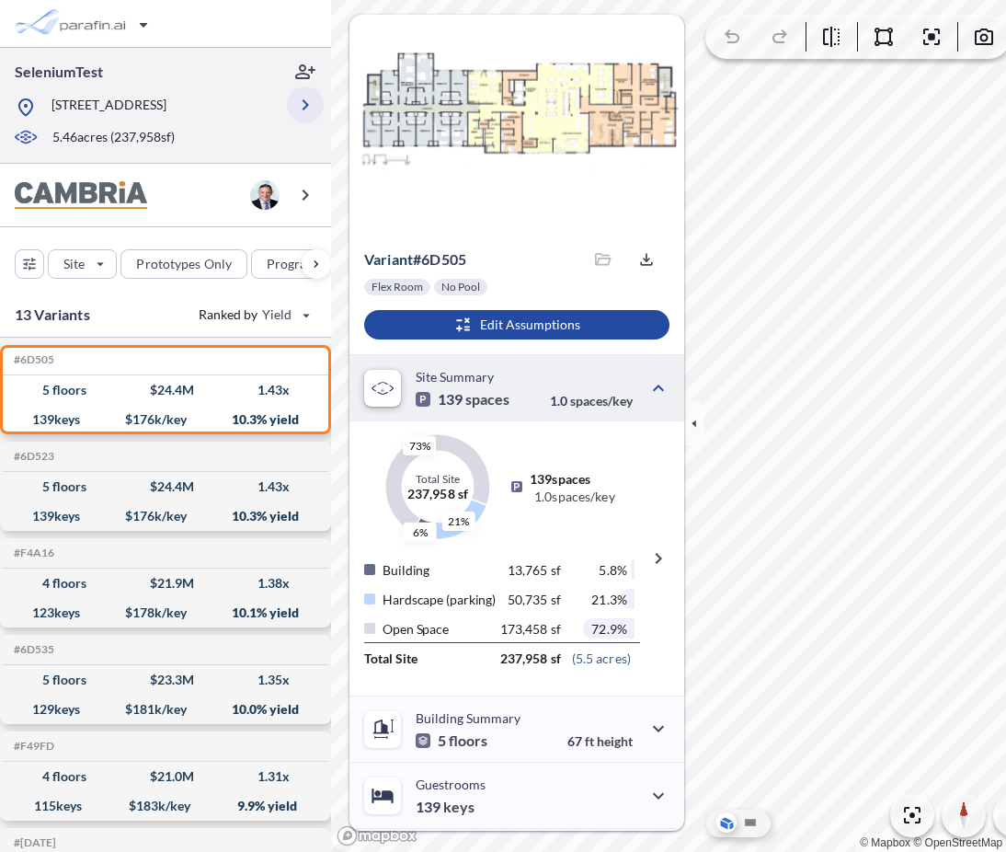
click at [299, 107] on icon "button" at bounding box center [305, 105] width 22 height 22
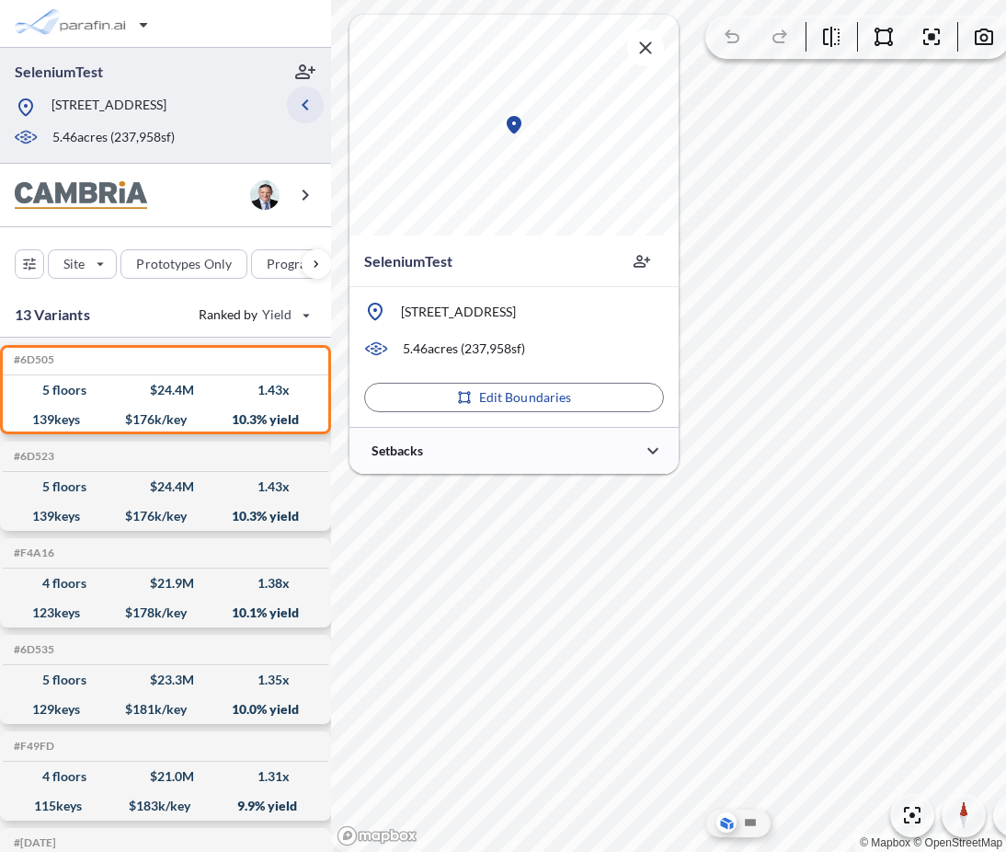
scroll to position [0, 0]
click at [492, 450] on div at bounding box center [514, 450] width 329 height 47
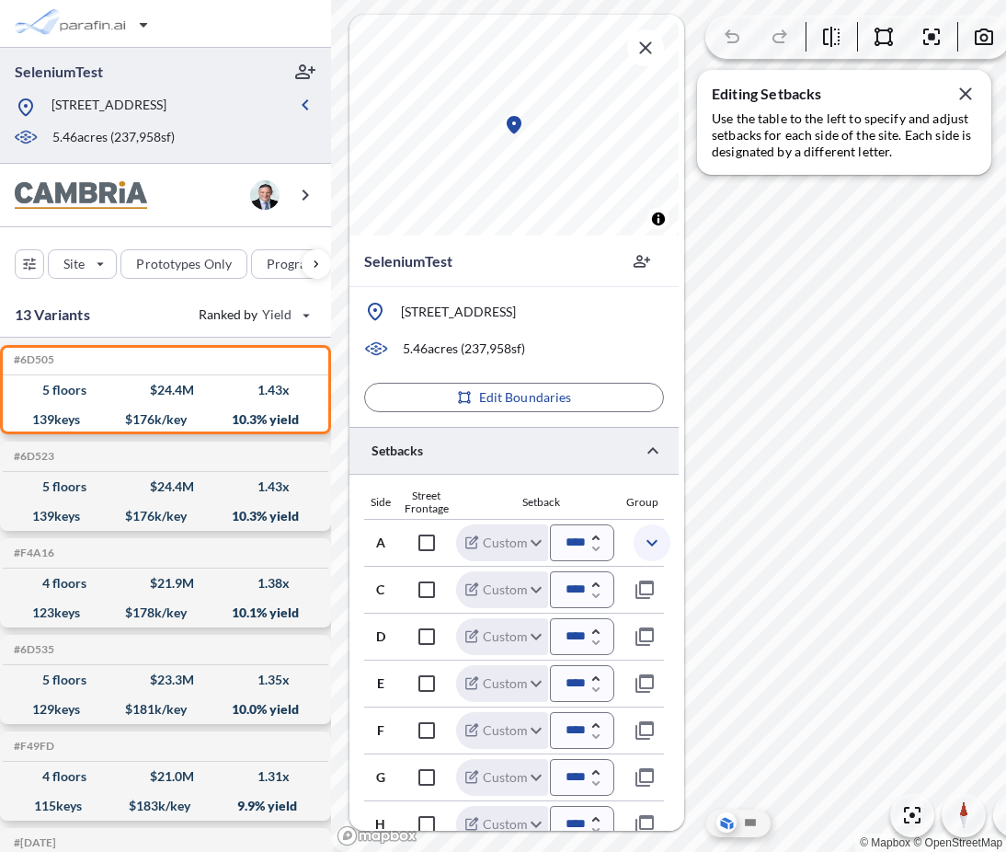
click at [649, 546] on icon "button" at bounding box center [652, 543] width 22 height 22
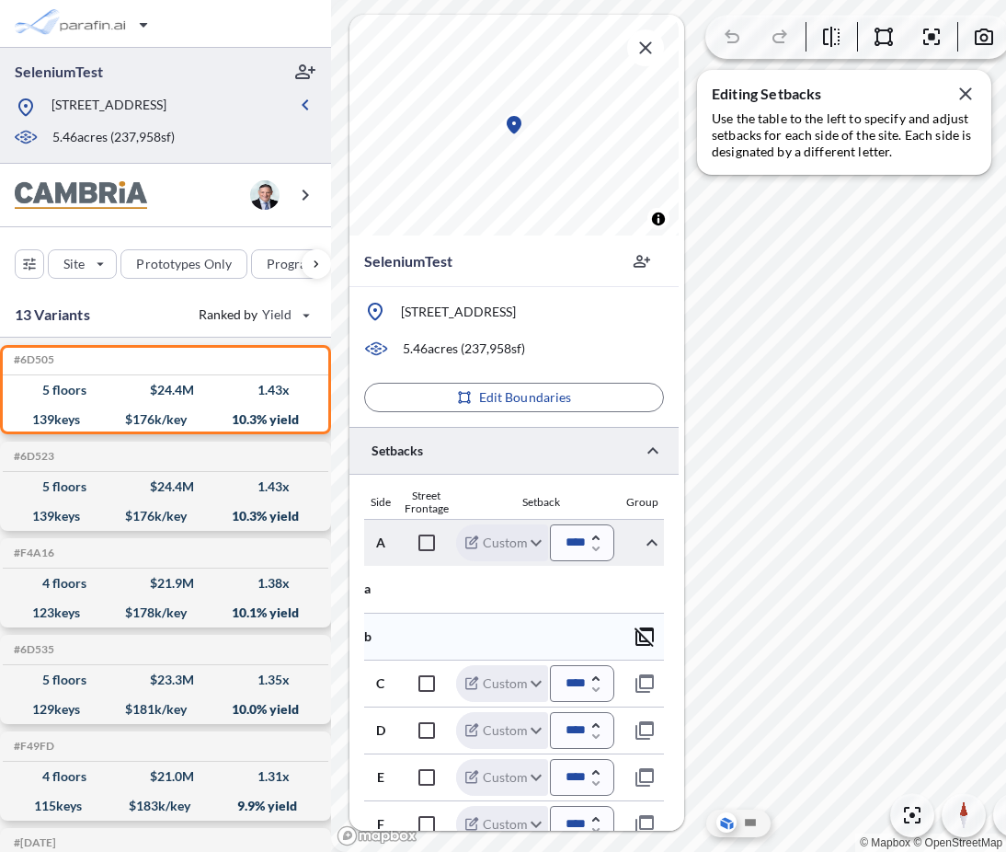
click at [649, 629] on icon "button" at bounding box center [644, 636] width 19 height 19
